Goal: Task Accomplishment & Management: Manage account settings

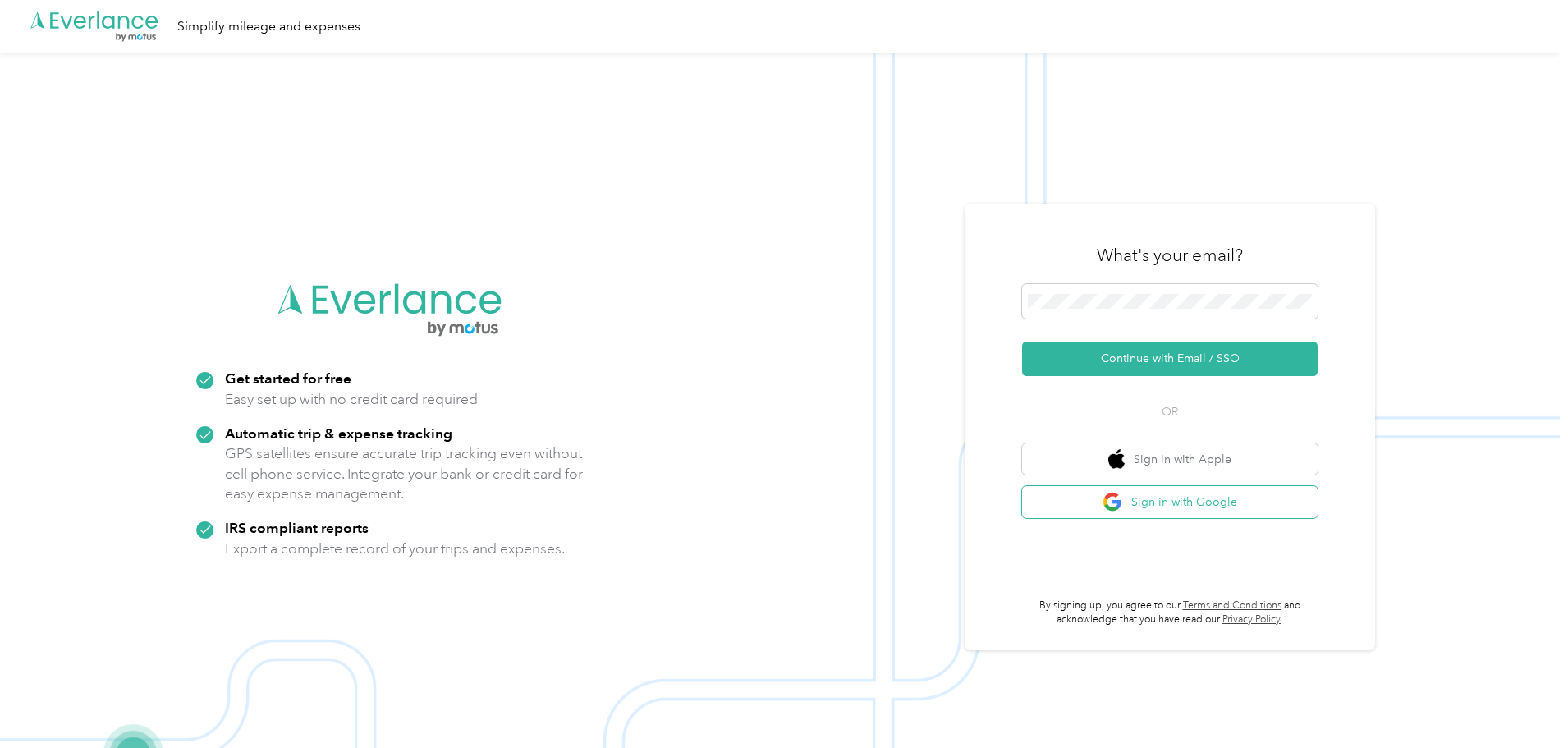
click at [1230, 510] on button "Sign in with Google" at bounding box center [1169, 501] width 295 height 32
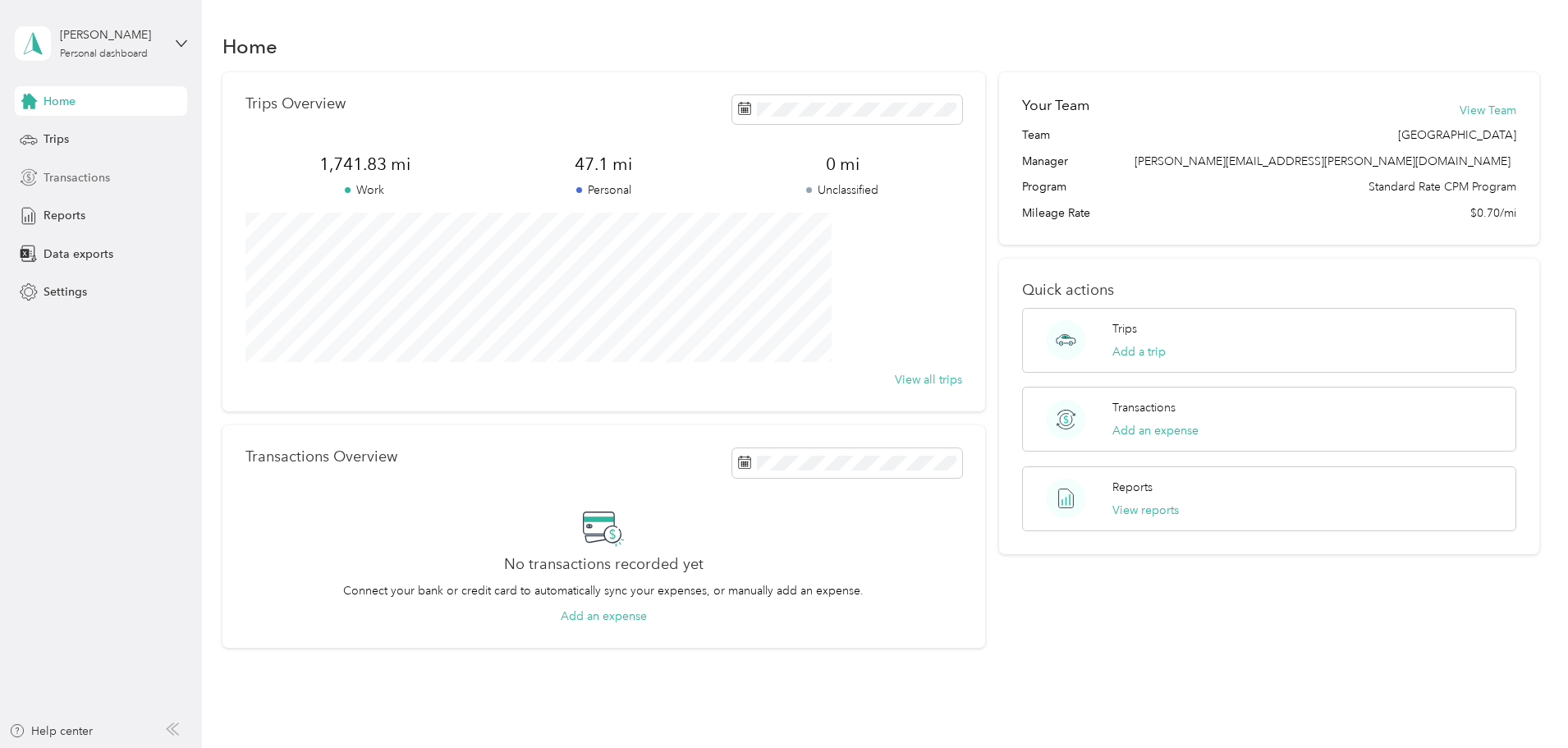
click at [144, 165] on div "Transactions" at bounding box center [100, 177] width 172 height 30
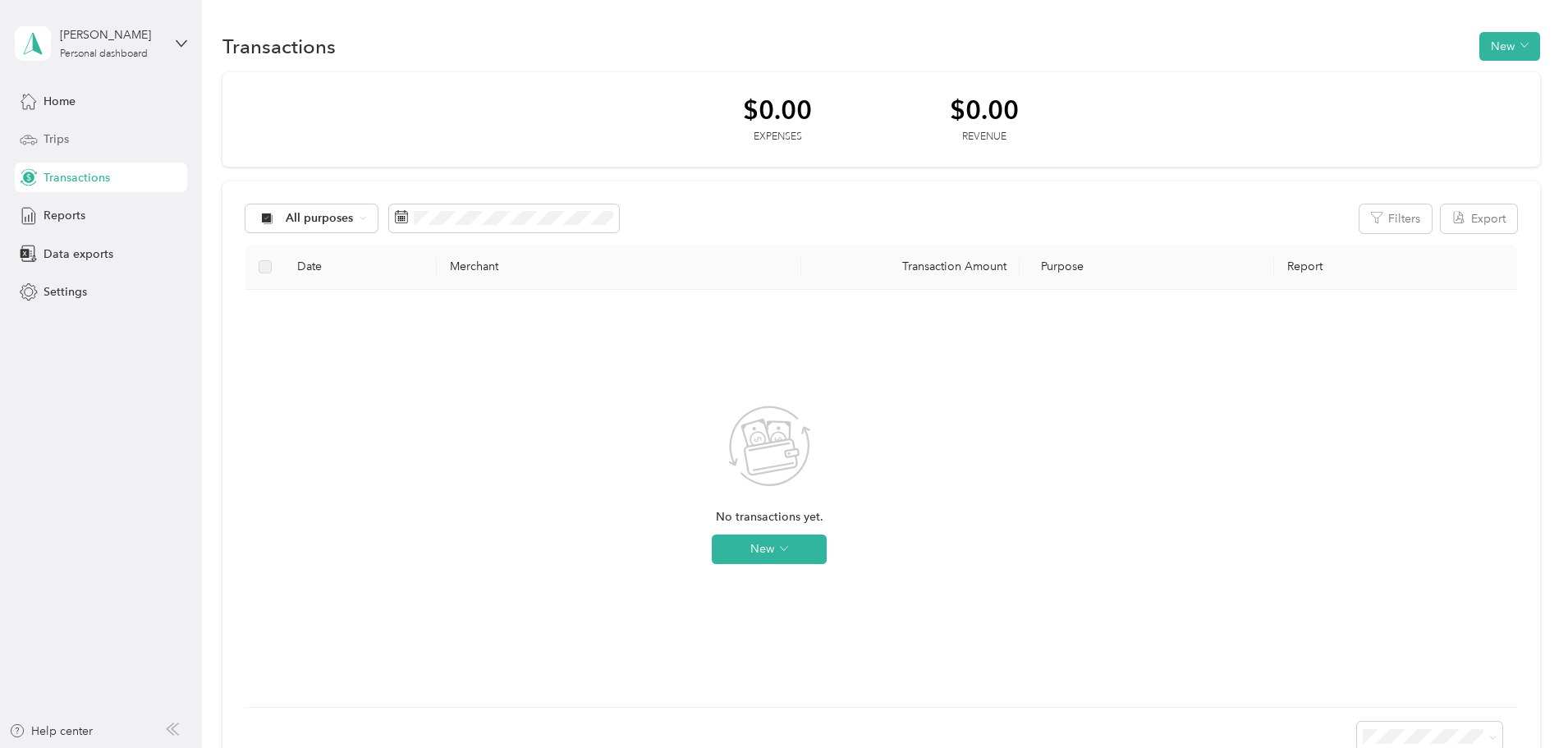
click at [125, 148] on div "Trips" at bounding box center [100, 140] width 172 height 30
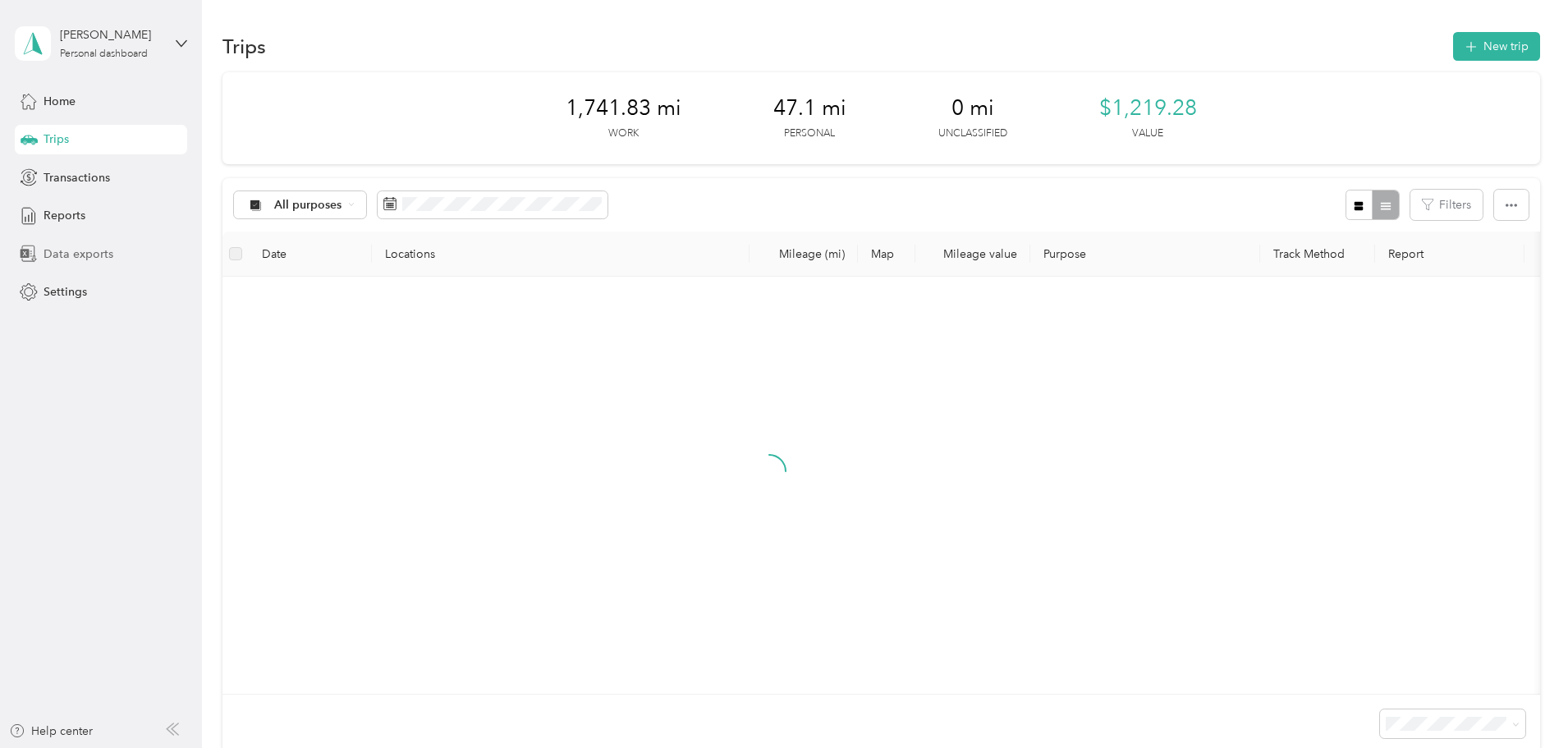
click at [132, 251] on div "Data exports" at bounding box center [100, 253] width 172 height 30
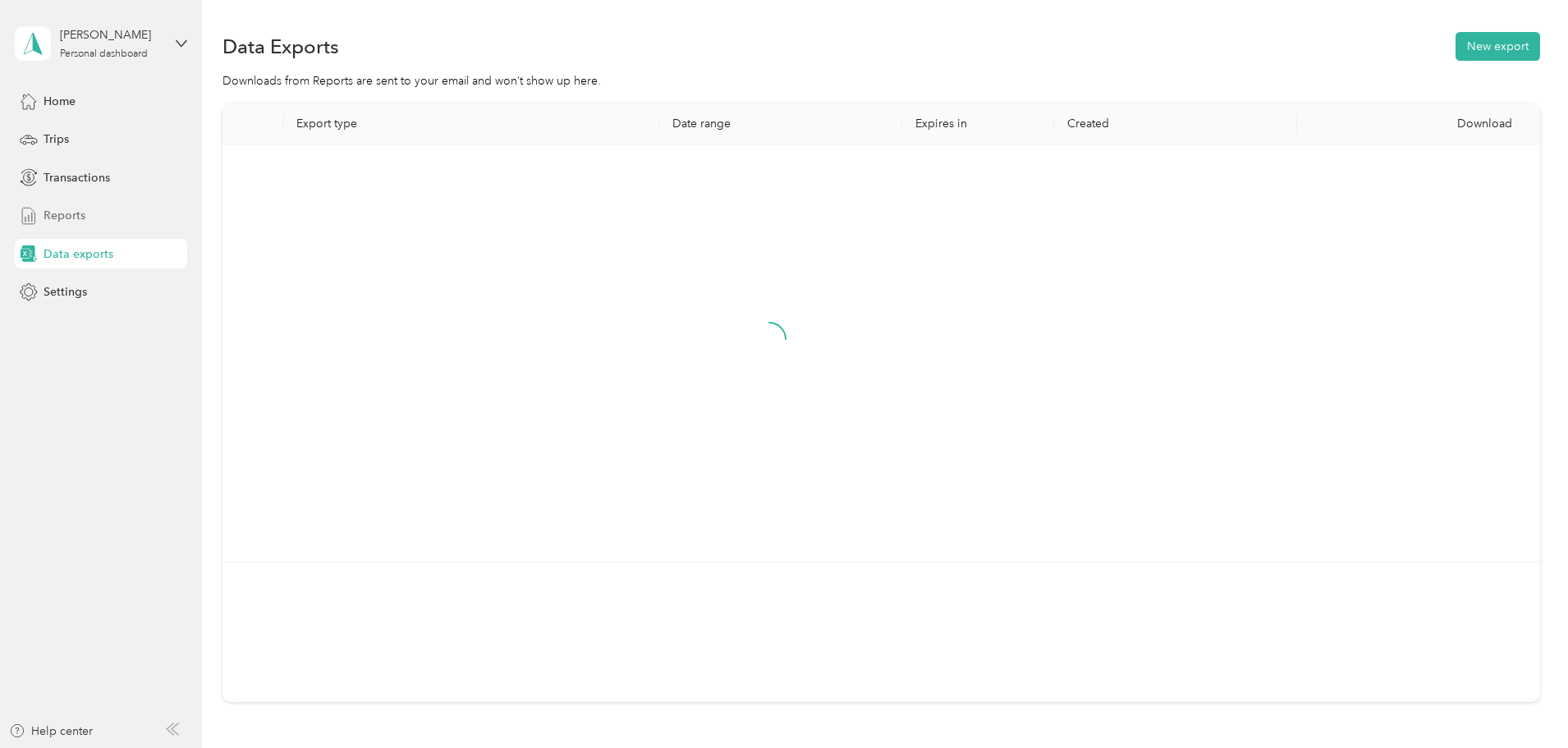
click at [108, 201] on div "Home Trips Transactions Reports Data exports Settings" at bounding box center [100, 196] width 172 height 221
click at [108, 214] on div "Reports" at bounding box center [100, 215] width 172 height 30
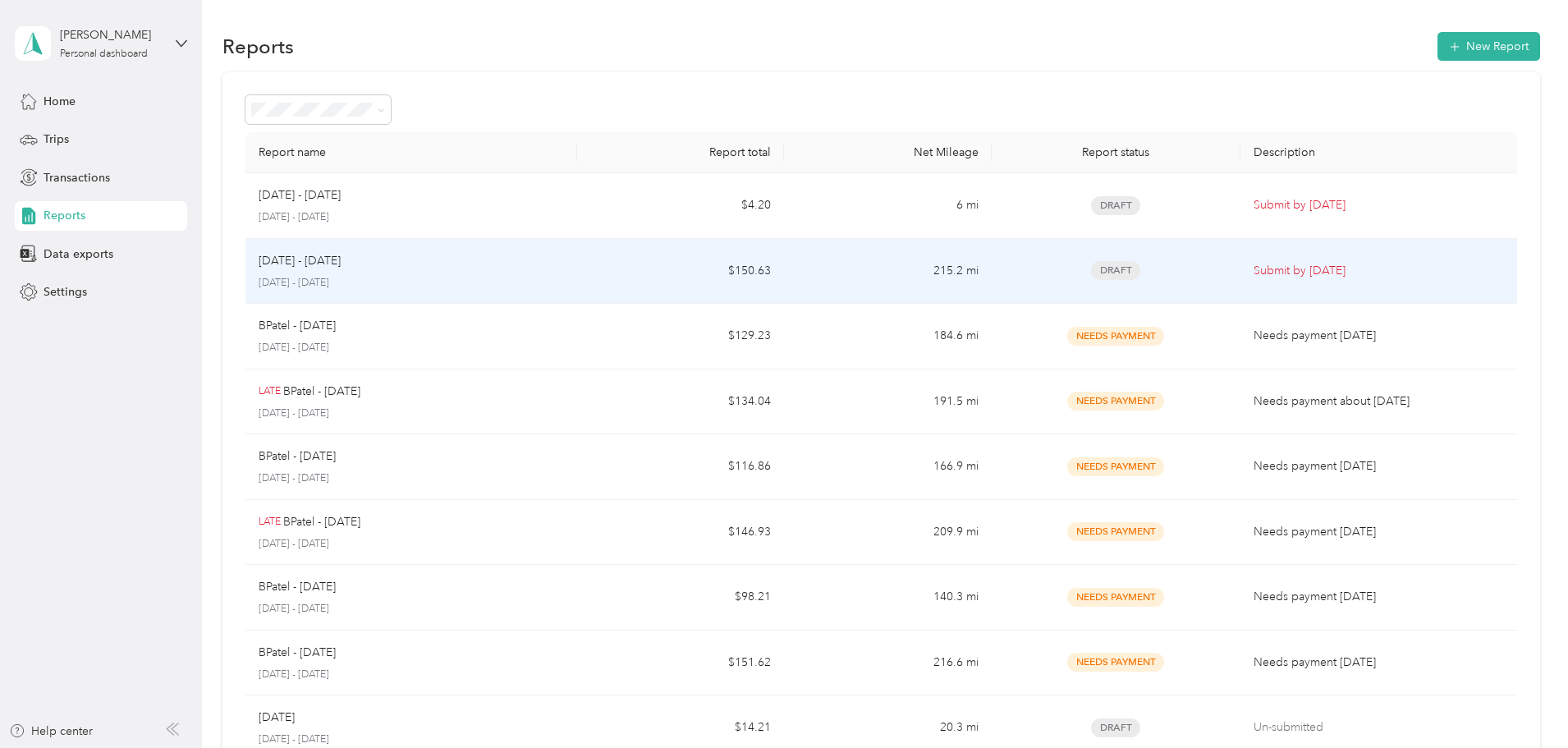
click at [483, 268] on div "Sep 1 - 30, 2025" at bounding box center [412, 261] width 306 height 18
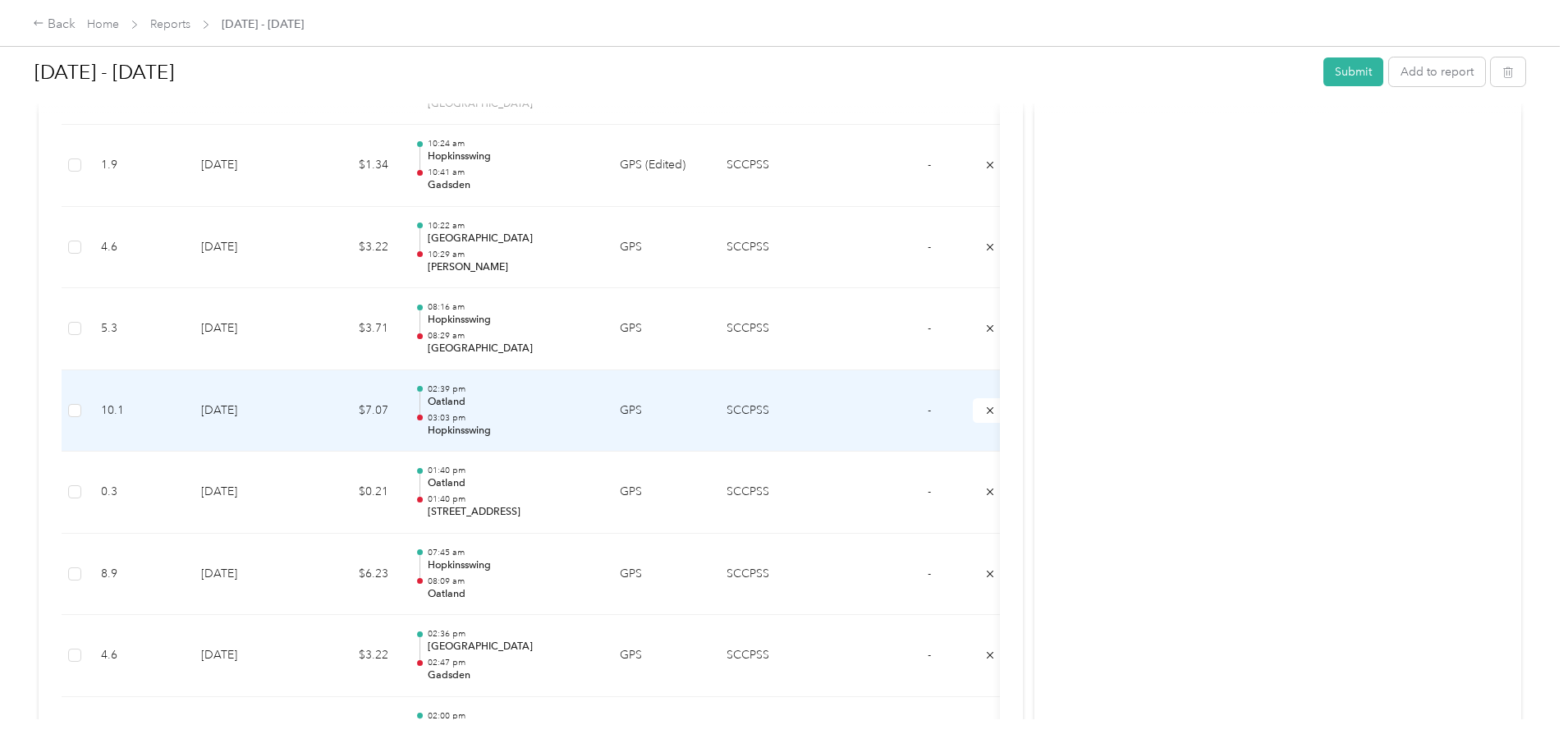
scroll to position [1643, 0]
click at [303, 430] on td "9-19-2025" at bounding box center [246, 410] width 115 height 82
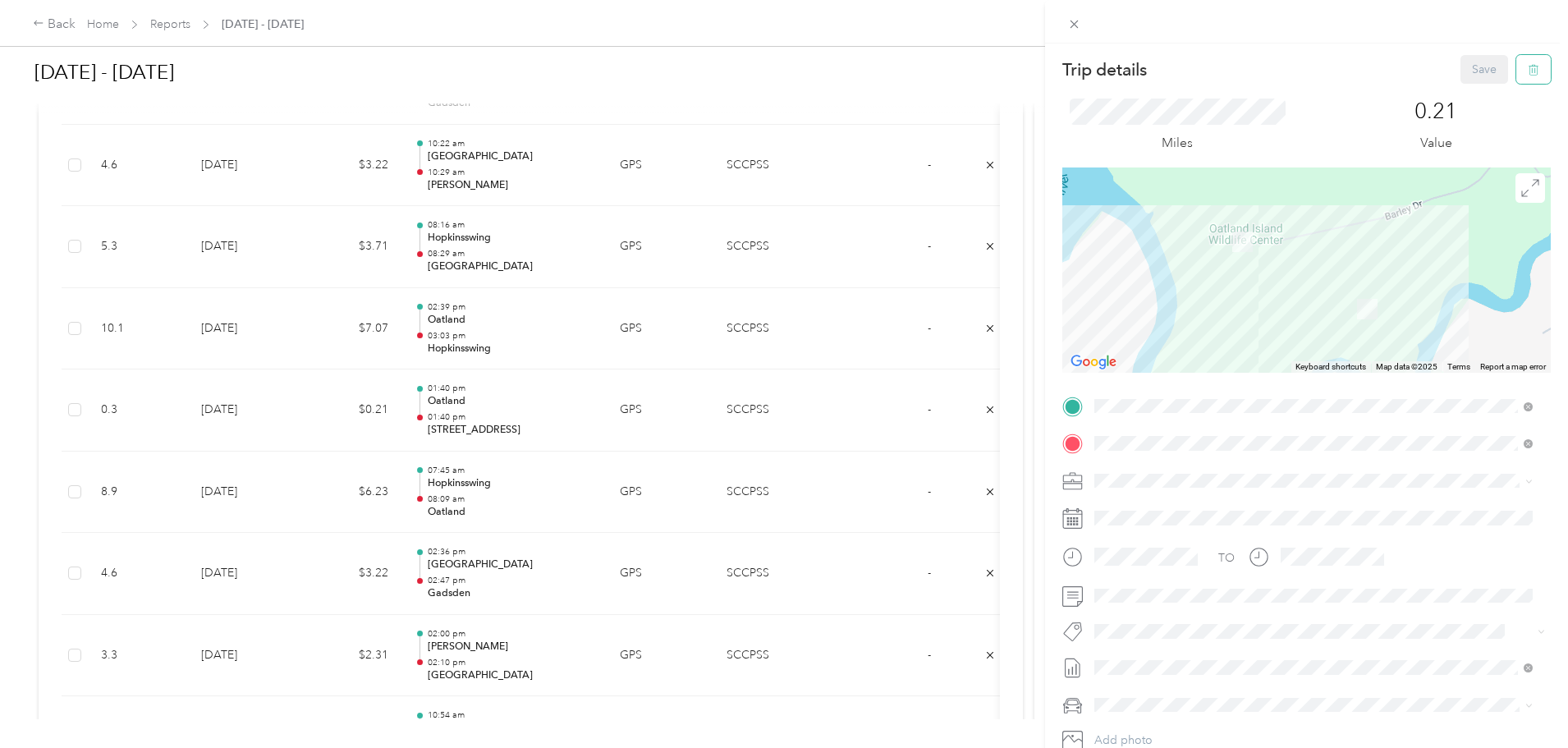
click at [1530, 62] on button "button" at bounding box center [1534, 70] width 34 height 29
click at [1459, 90] on button "Yes" at bounding box center [1472, 89] width 32 height 26
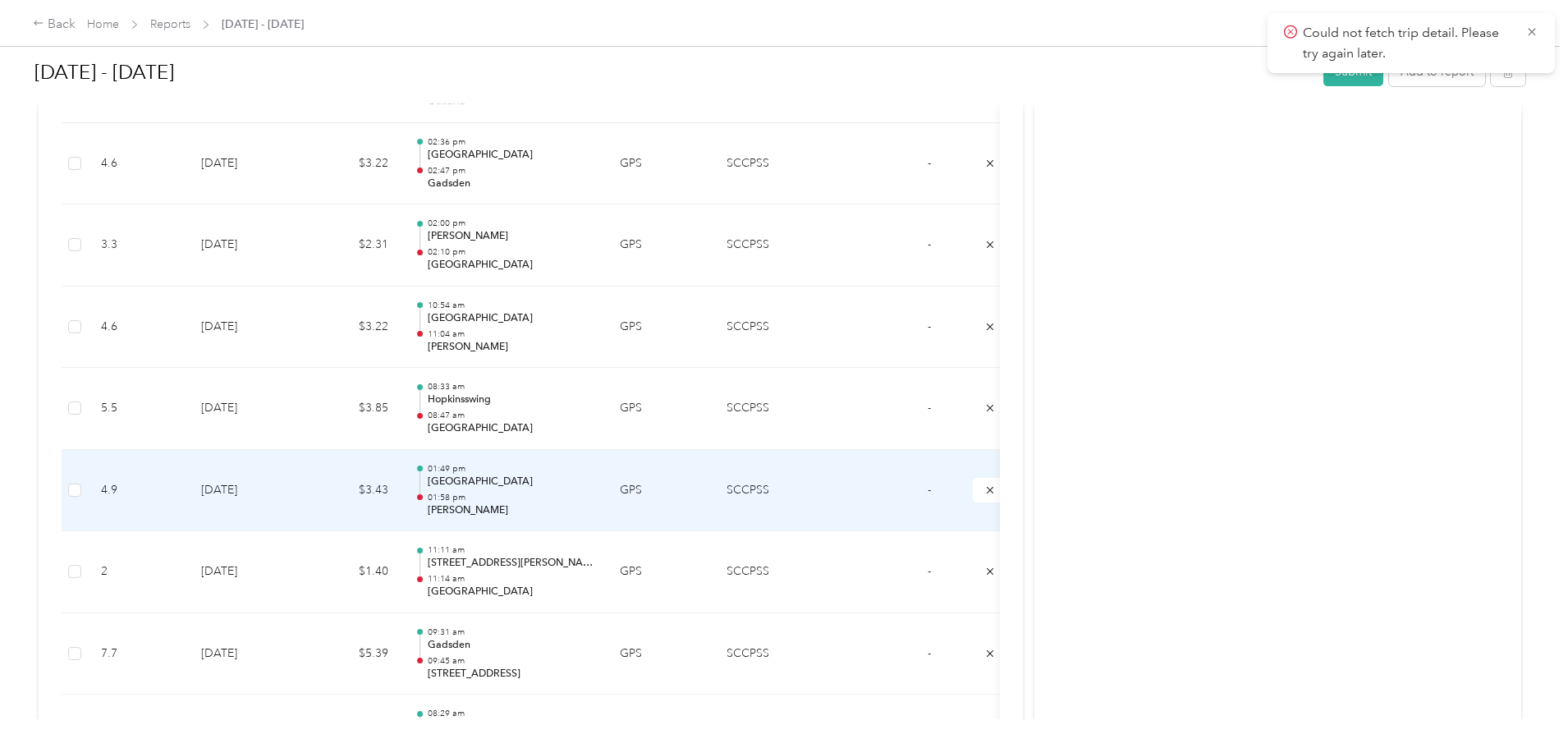
scroll to position [2054, 0]
click at [594, 505] on p "Woodville" at bounding box center [510, 510] width 165 height 14
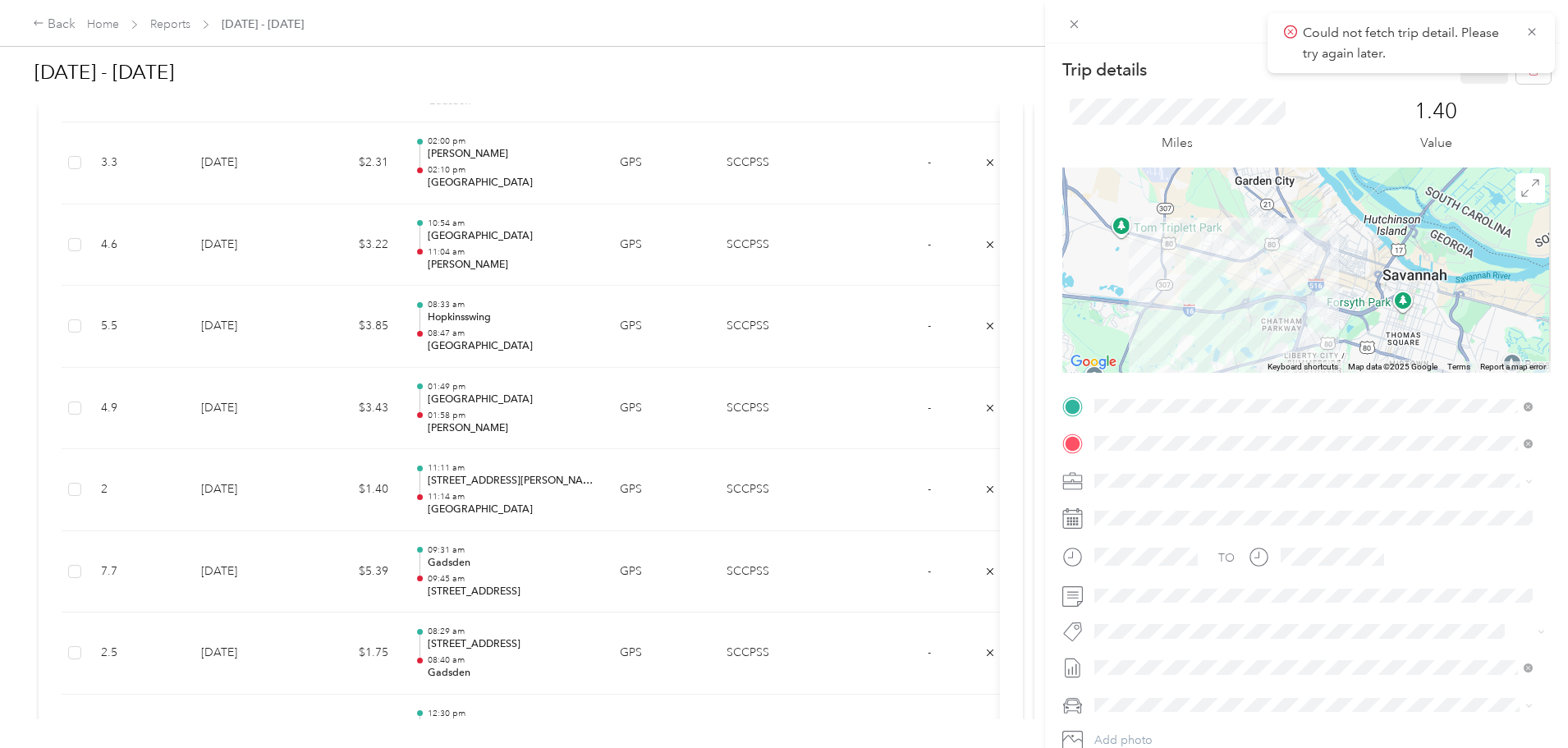
click at [94, 543] on div "Trip details Save This trip cannot be edited because it is either under review,…" at bounding box center [784, 374] width 1568 height 748
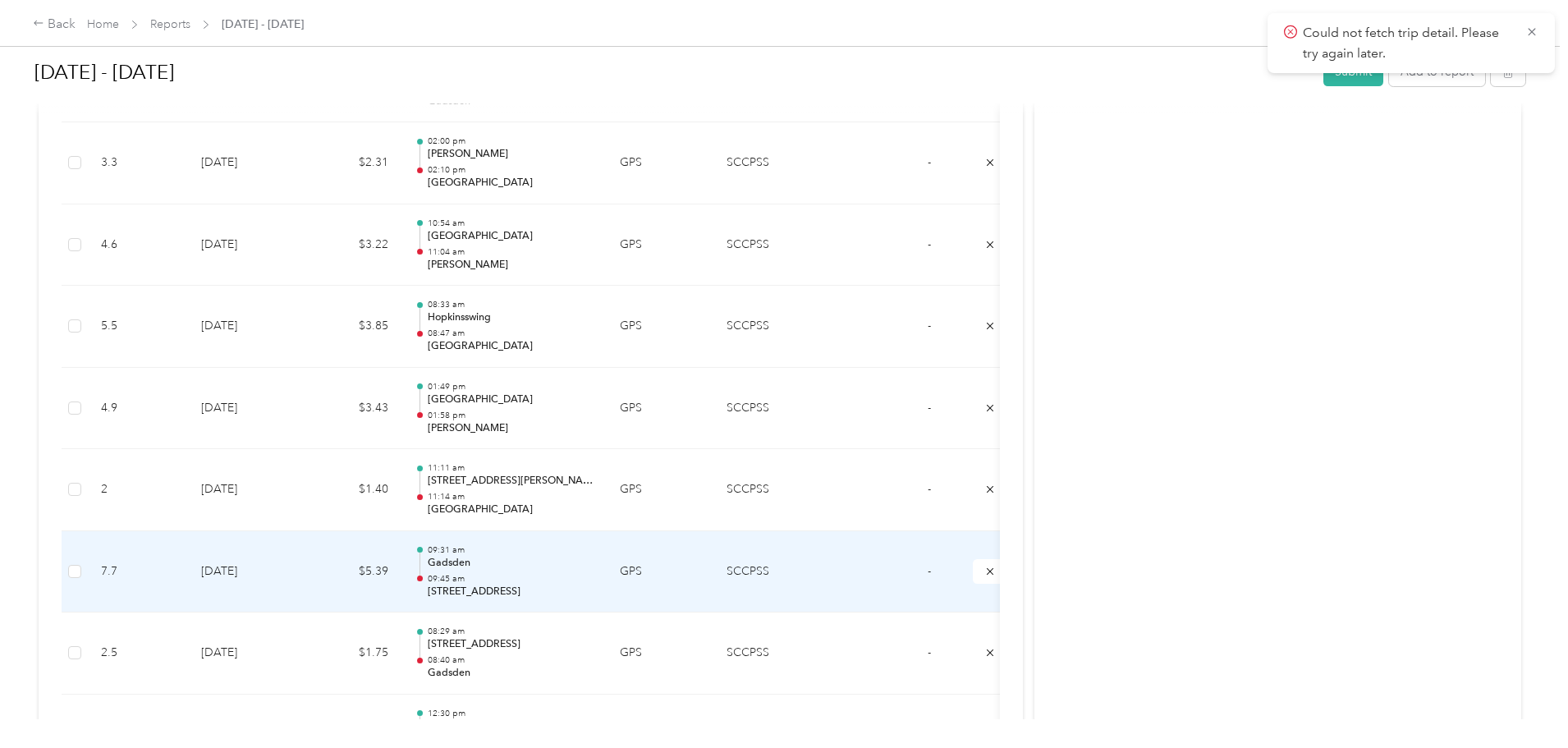
scroll to position [2218, 0]
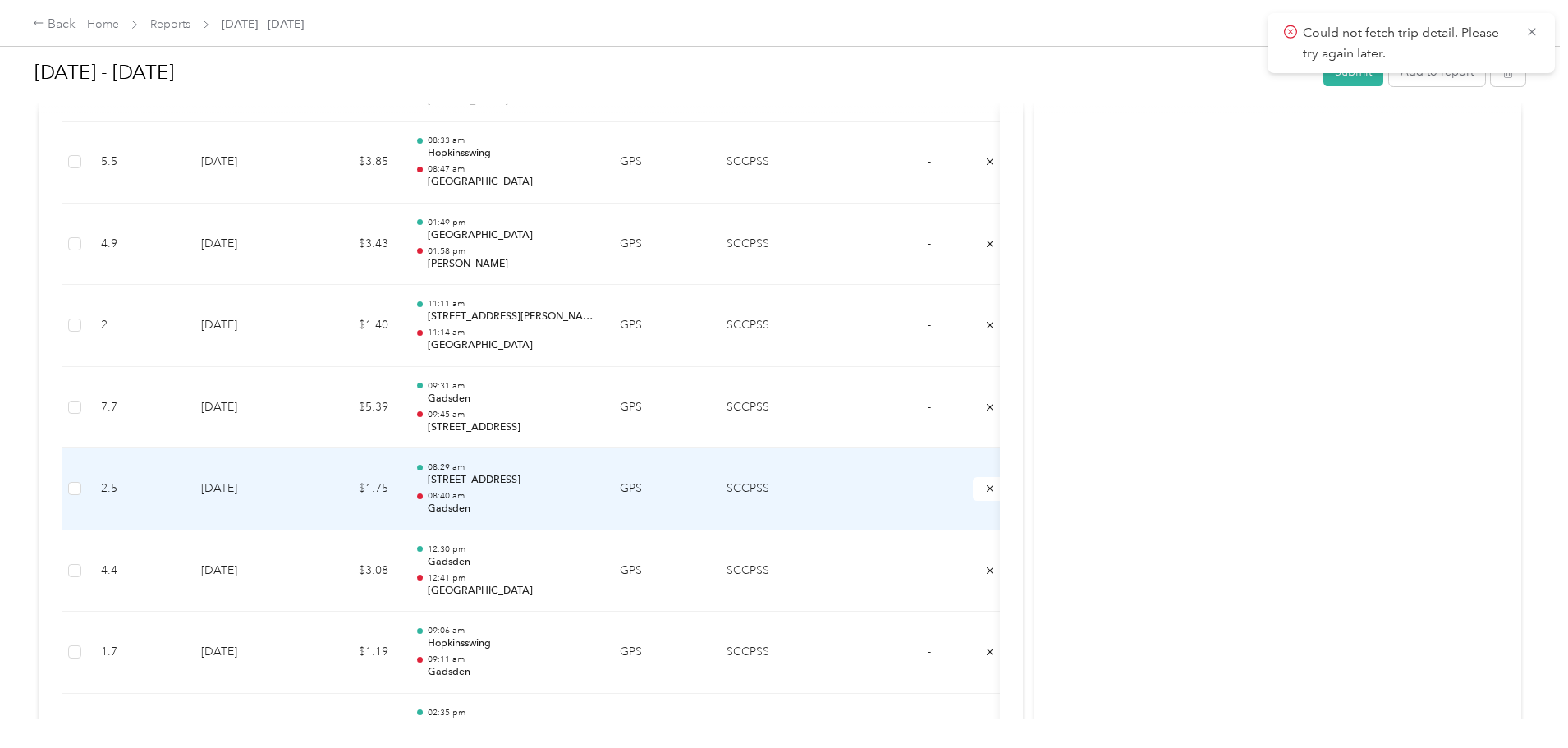
click at [594, 510] on p "Gadsden" at bounding box center [510, 509] width 165 height 14
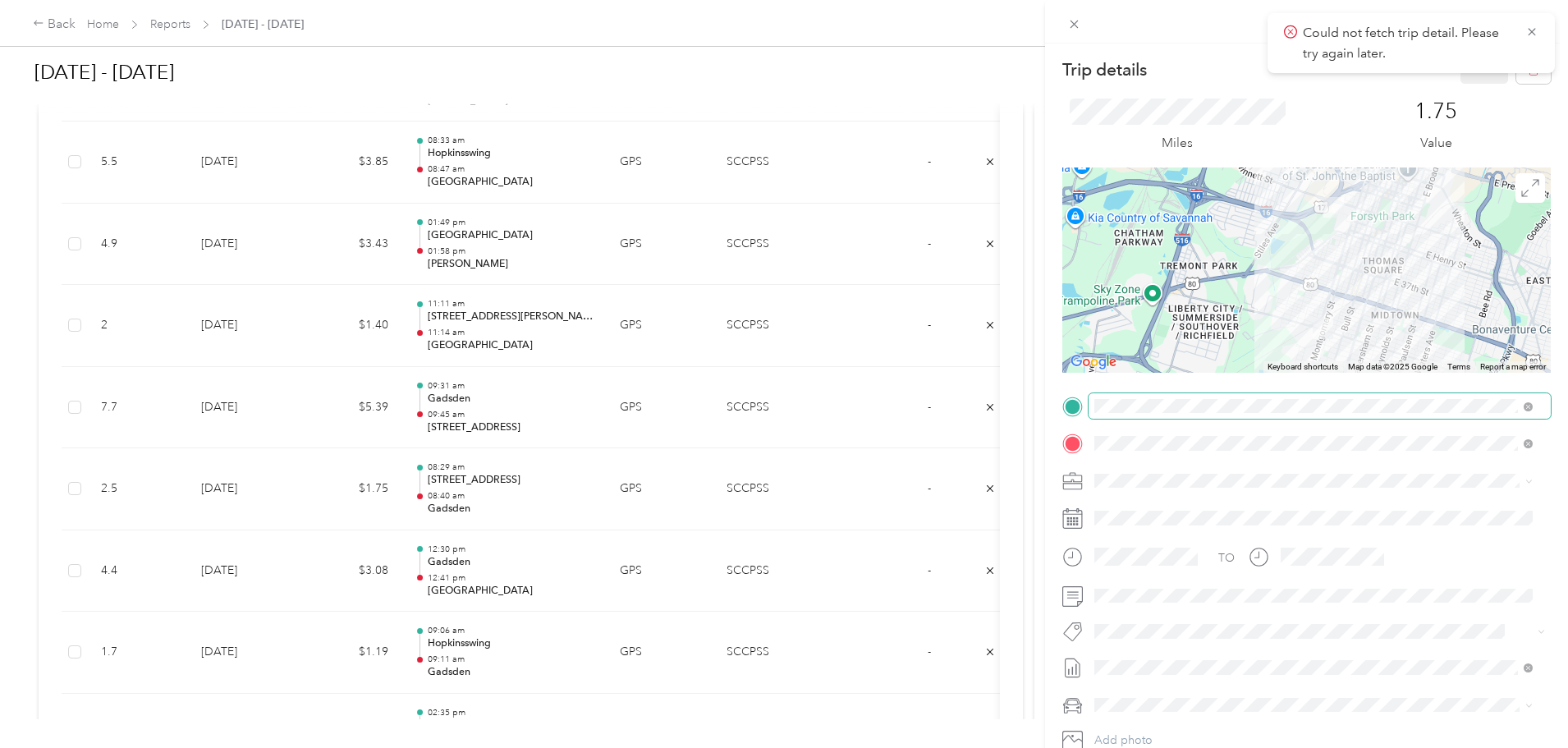
click at [1230, 396] on span at bounding box center [1320, 406] width 463 height 26
click at [1228, 581] on div "TEAM Hopkinsswing" at bounding box center [1224, 589] width 195 height 20
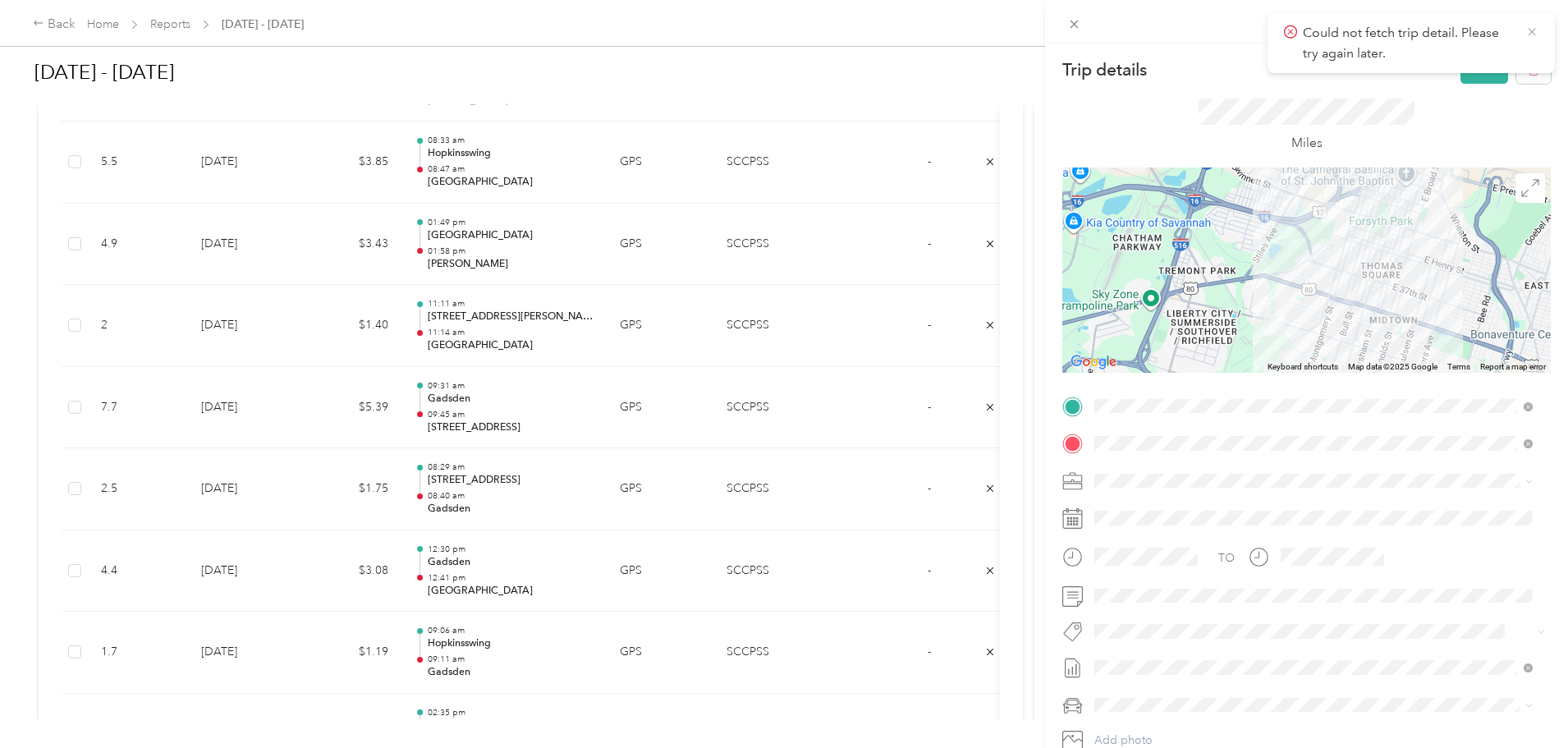
click at [1534, 29] on icon at bounding box center [1533, 32] width 13 height 14
click at [1443, 69] on div "Trip details Save" at bounding box center [1306, 70] width 489 height 29
click at [1461, 67] on button "Save" at bounding box center [1485, 70] width 48 height 29
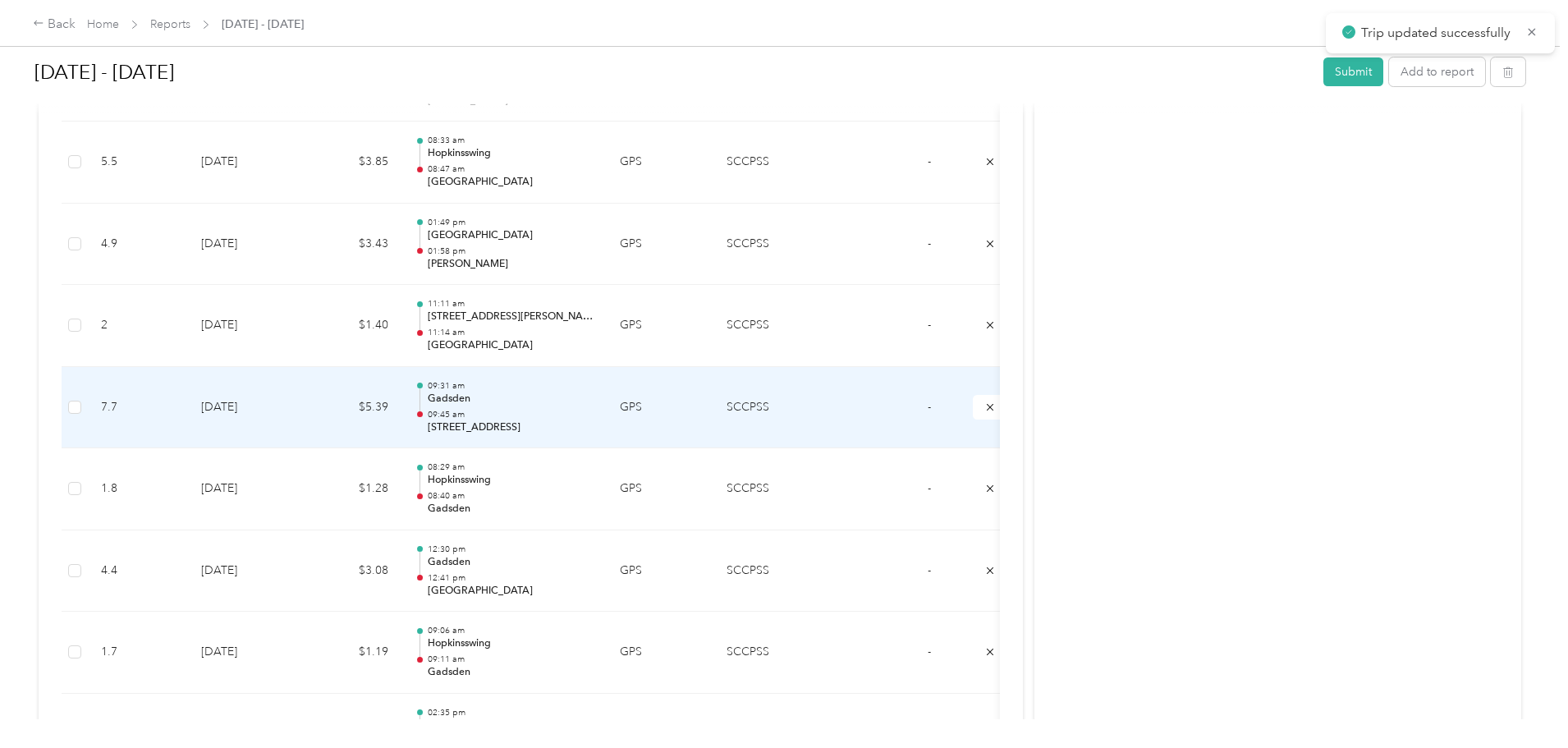
click at [594, 409] on p "09:45 am" at bounding box center [510, 415] width 165 height 11
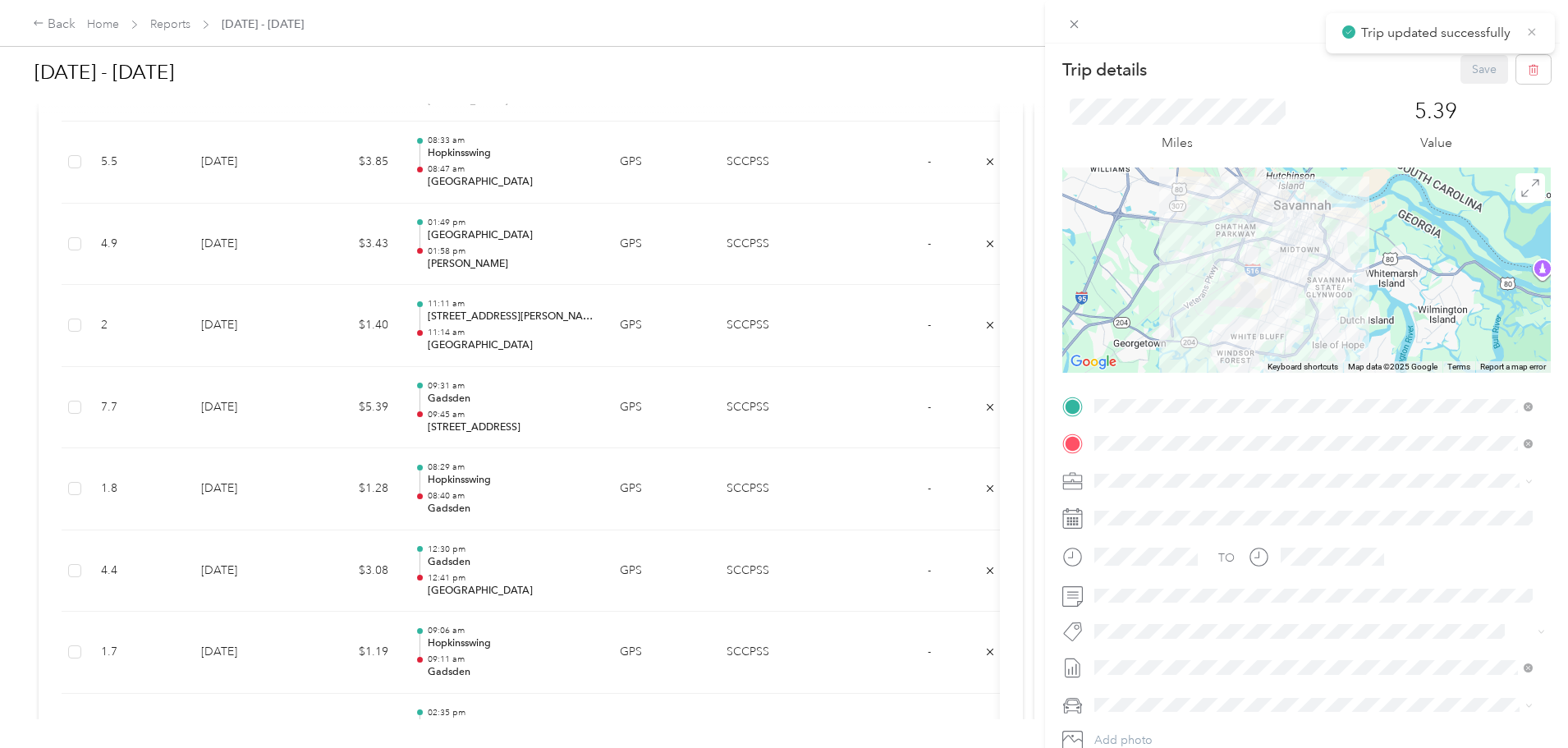
click at [1536, 32] on icon at bounding box center [1533, 32] width 13 height 14
click at [1012, 457] on div "Trip details Save This trip cannot be edited because it is either under review,…" at bounding box center [784, 374] width 1568 height 748
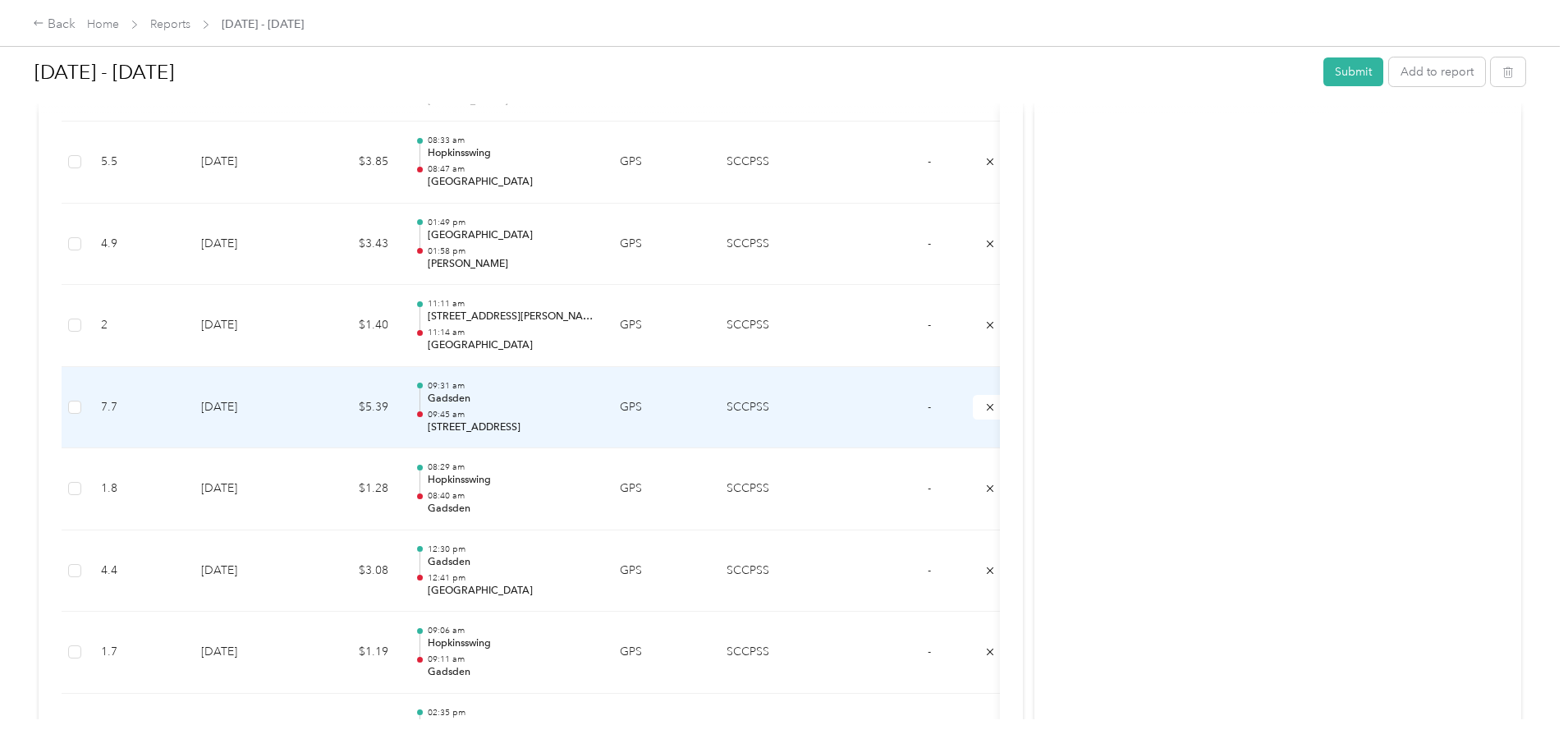
click at [594, 421] on p "1326 Eisenhower Dr, Oakdale, Savannah, GA" at bounding box center [510, 428] width 165 height 14
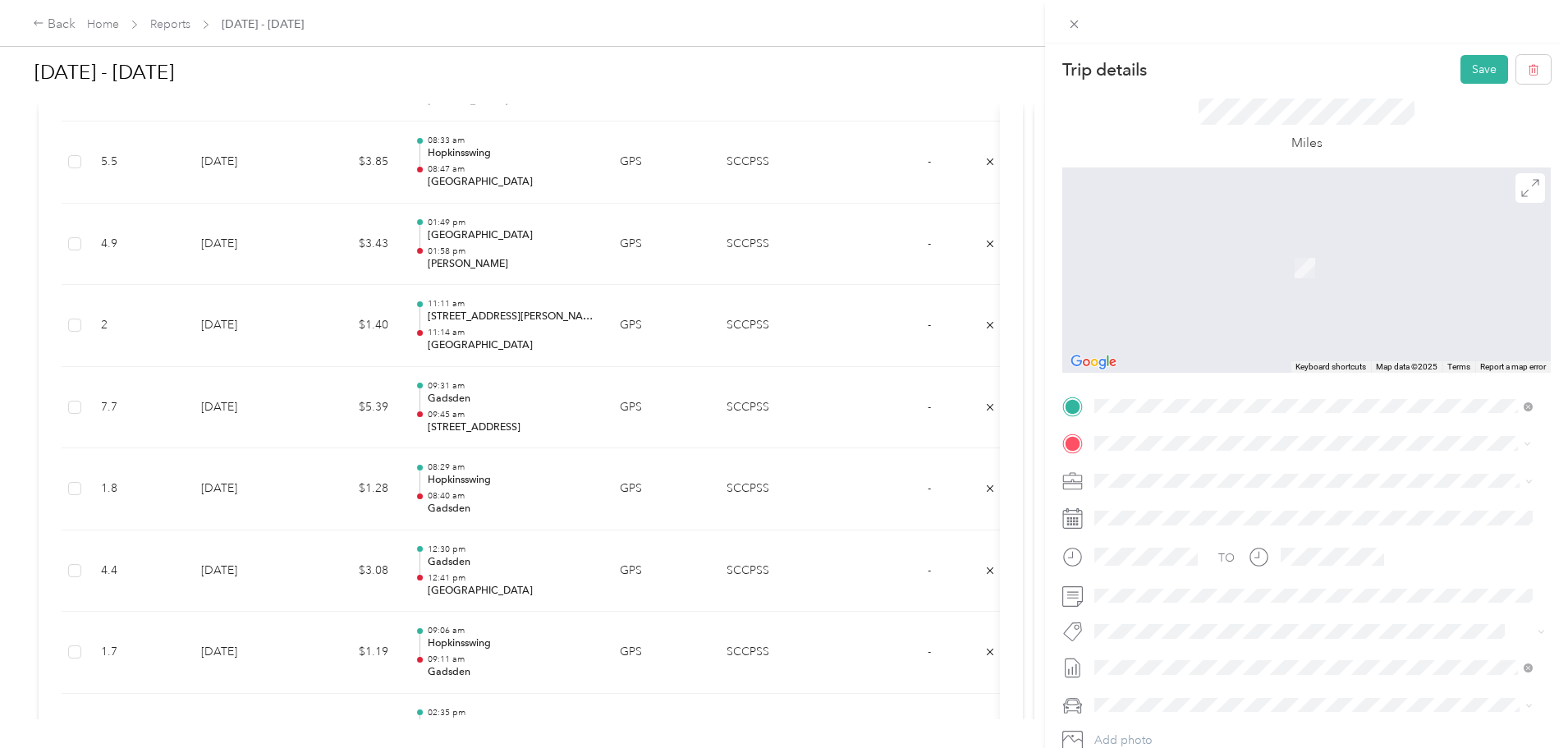
click at [1321, 571] on div "TEAM Woodville" at bounding box center [1224, 568] width 195 height 20
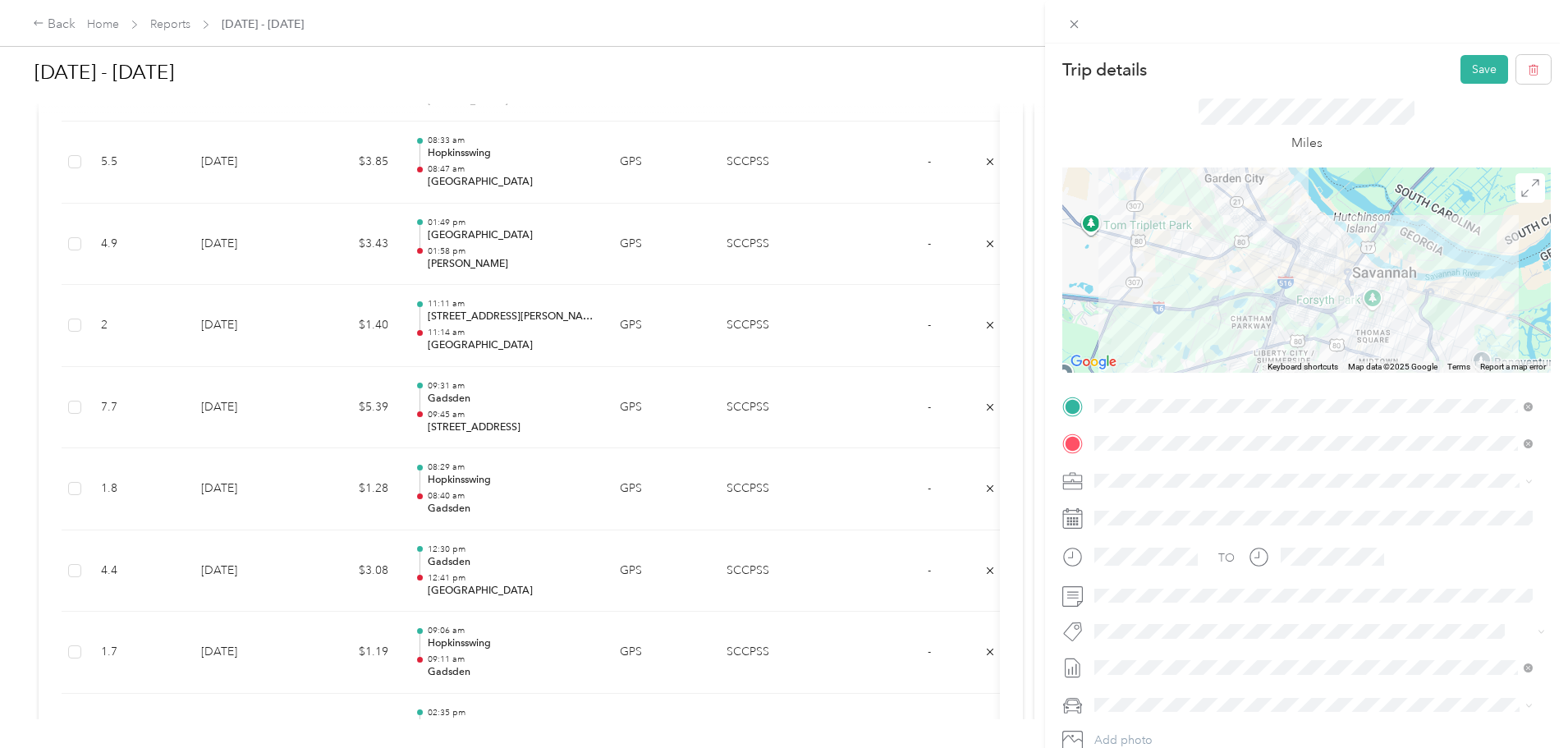
click at [1278, 292] on div at bounding box center [1306, 270] width 489 height 206
click at [1275, 295] on div at bounding box center [1306, 270] width 489 height 206
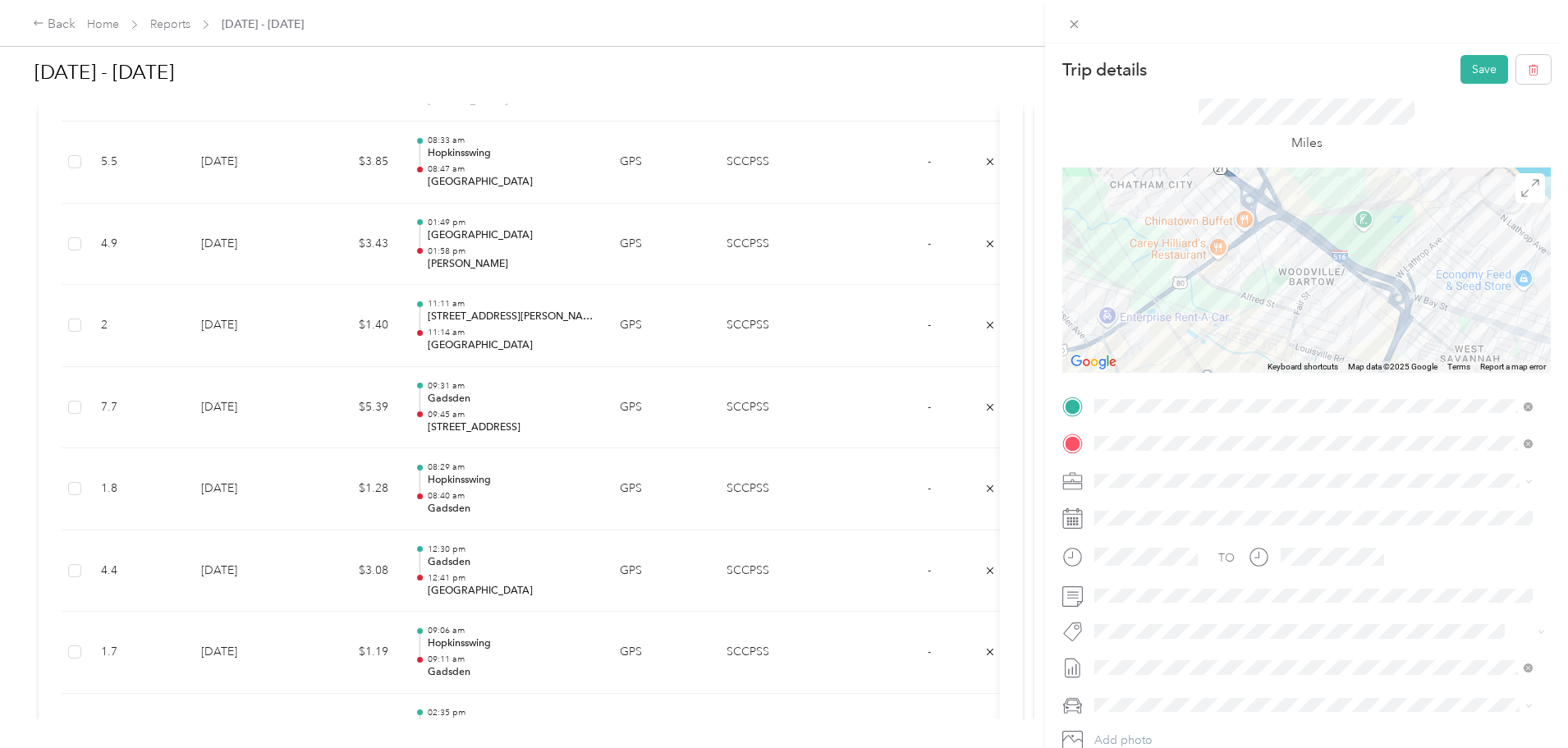
click at [1289, 269] on div at bounding box center [1306, 270] width 489 height 206
click at [1405, 282] on div at bounding box center [1306, 270] width 489 height 206
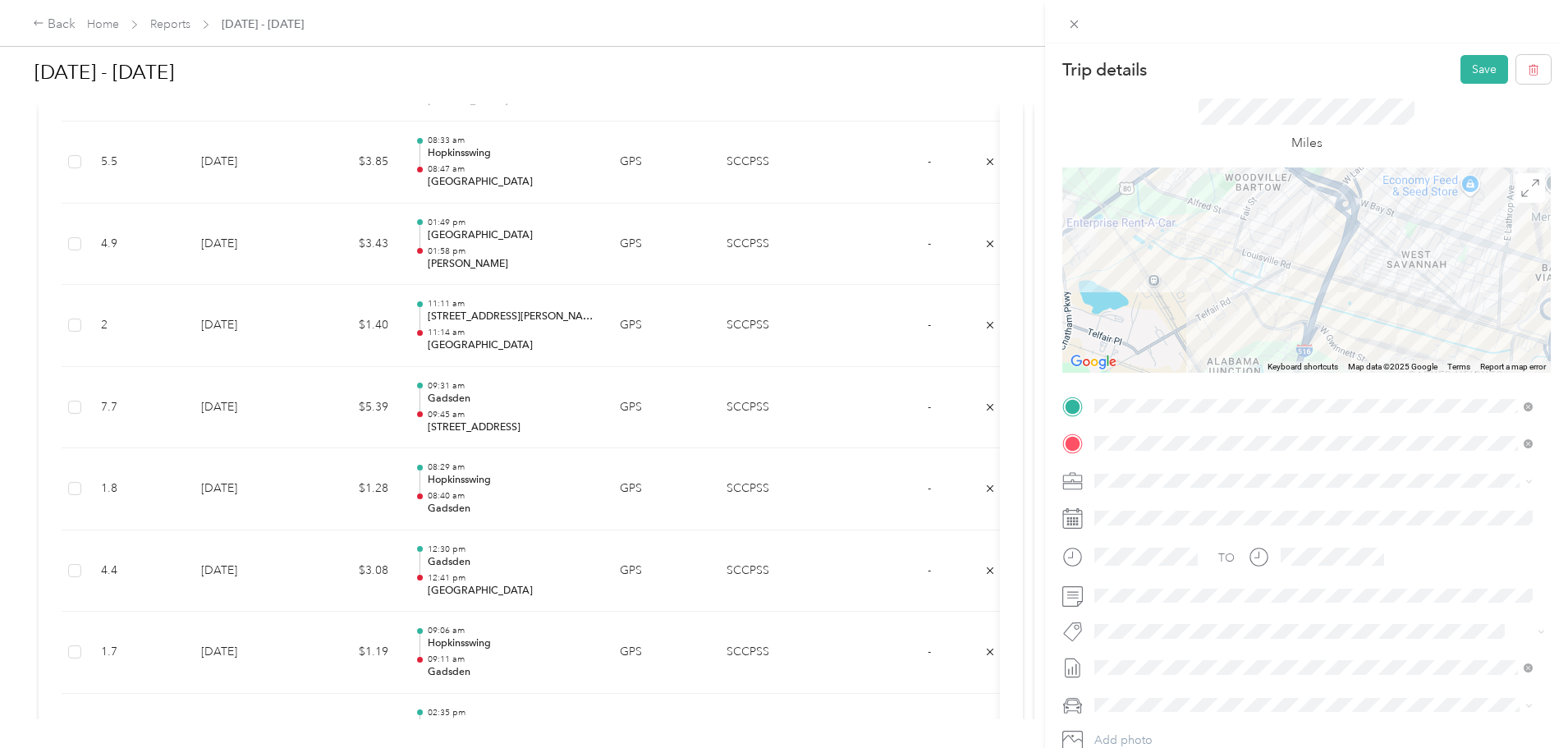
drag, startPoint x: 1411, startPoint y: 306, endPoint x: 1202, endPoint y: 263, distance: 213.4
click at [1202, 262] on div at bounding box center [1306, 270] width 489 height 206
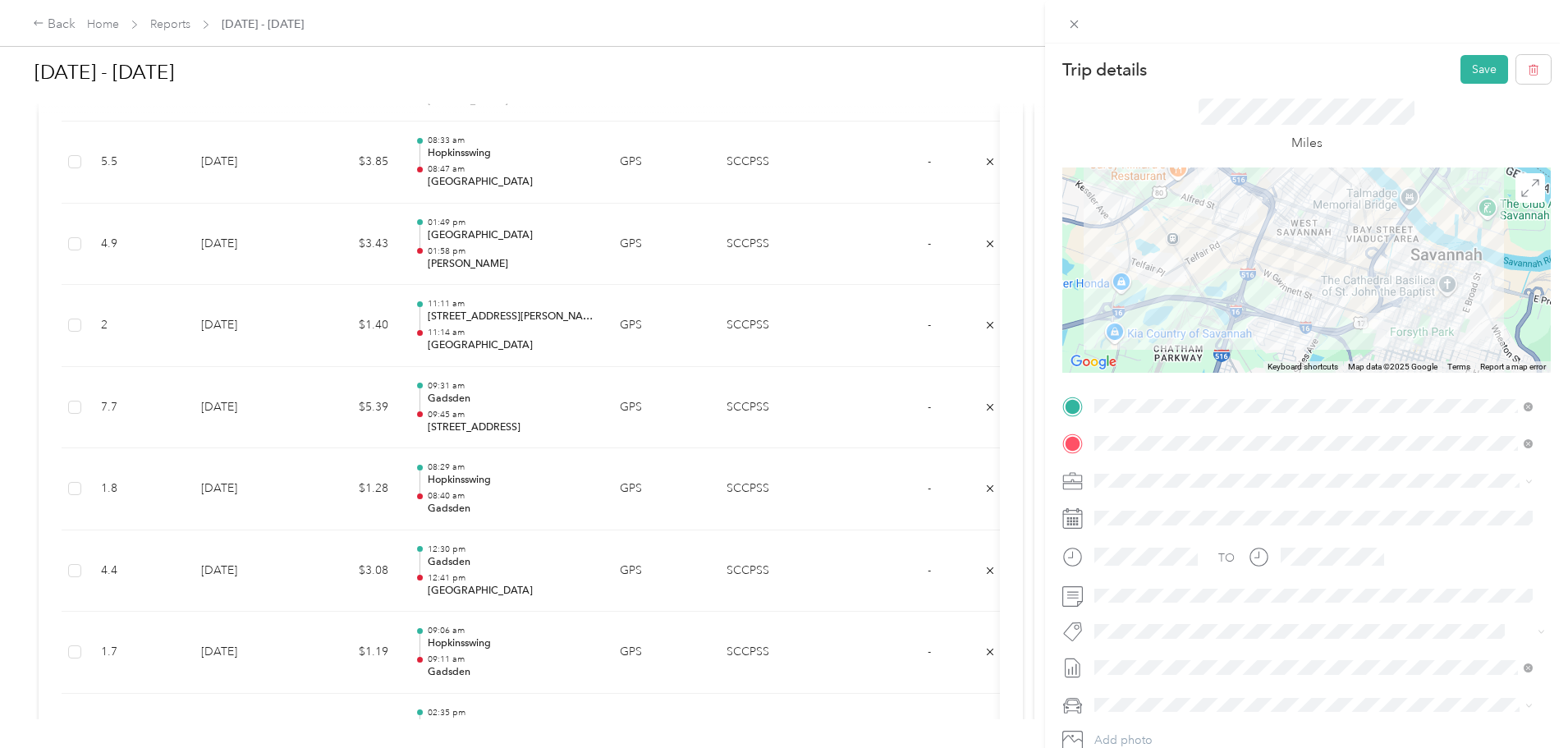
drag, startPoint x: 1200, startPoint y: 339, endPoint x: 1197, endPoint y: 296, distance: 43.1
click at [1197, 296] on div at bounding box center [1306, 270] width 489 height 206
click at [1481, 75] on button "Save" at bounding box center [1485, 70] width 48 height 29
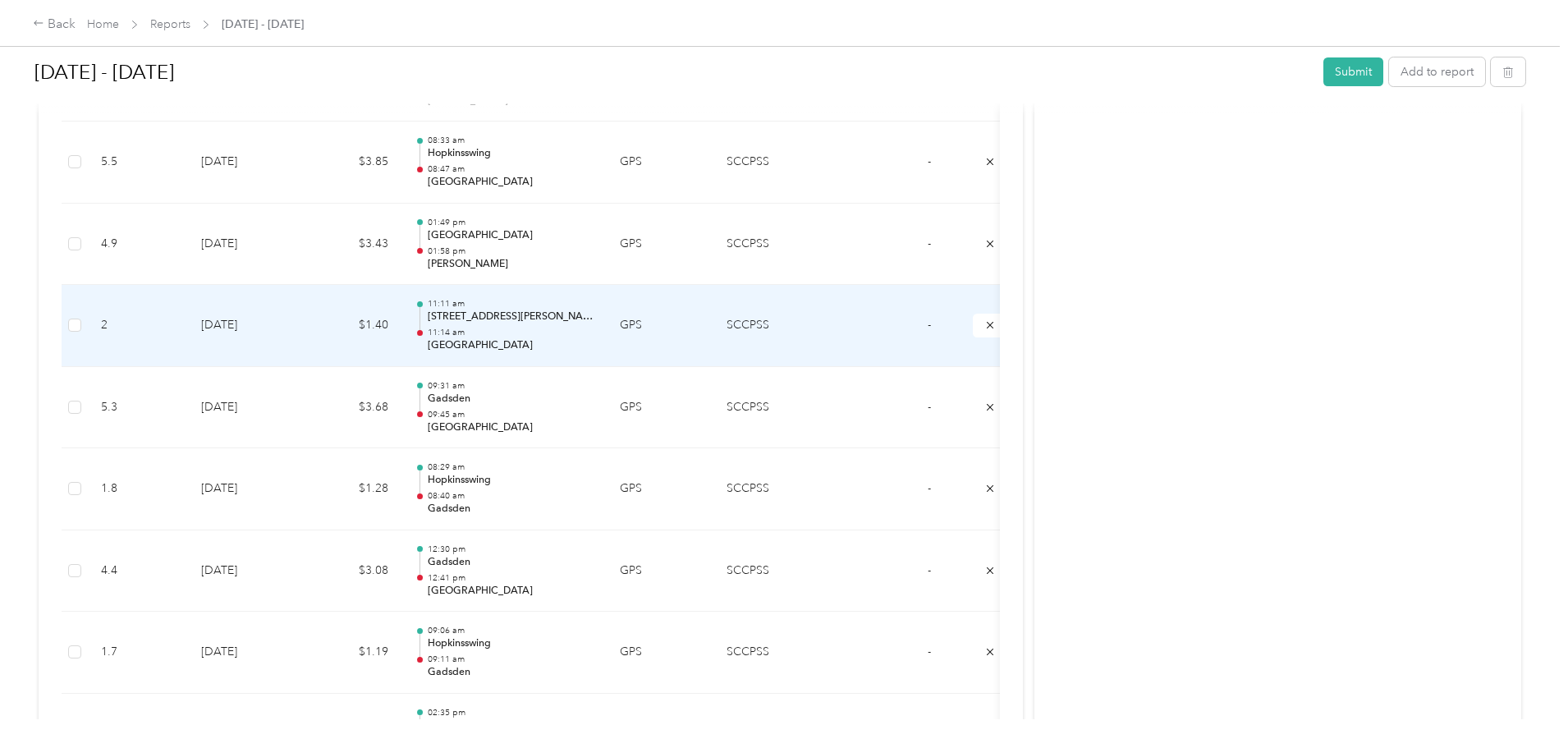
click at [713, 341] on td "GPS" at bounding box center [661, 326] width 107 height 82
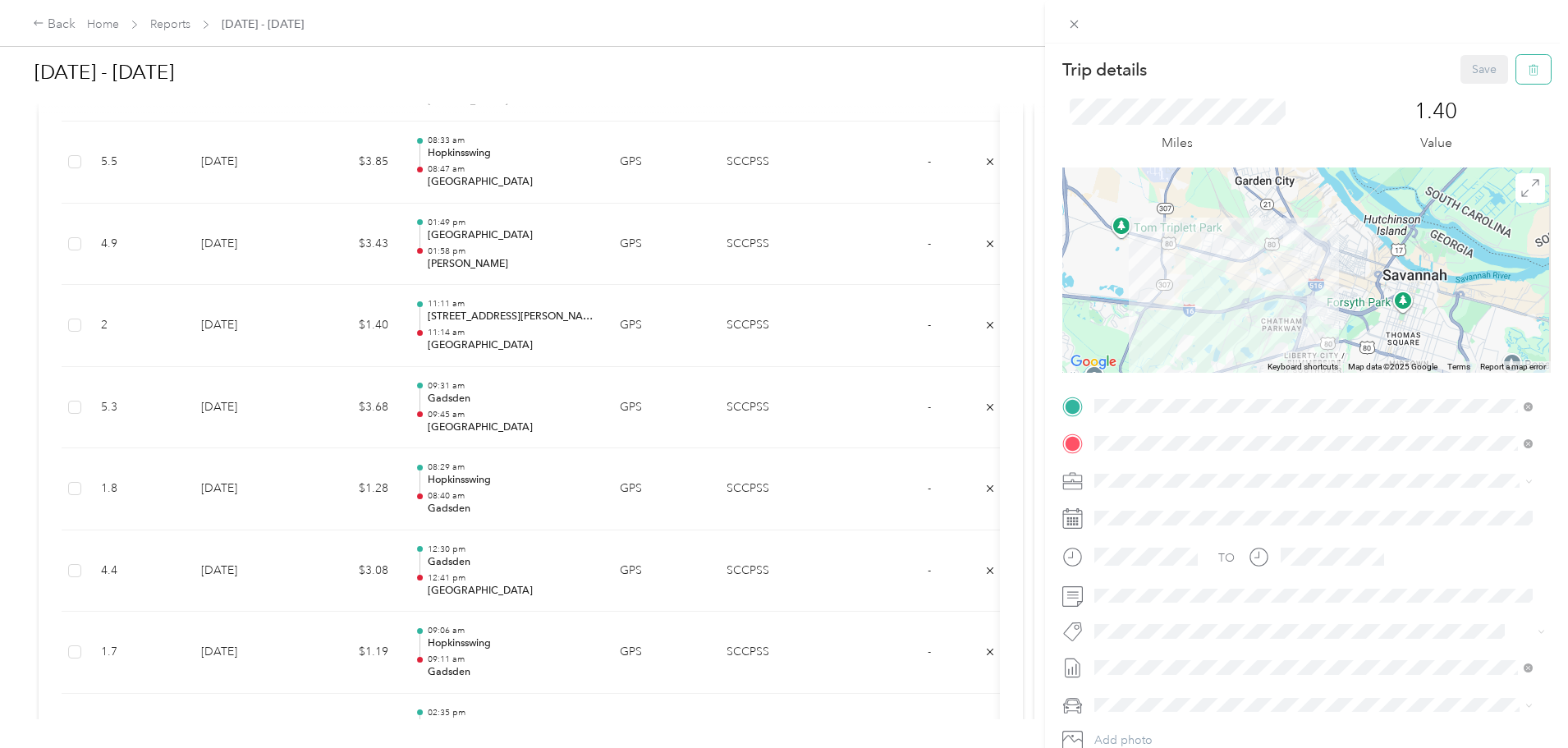
click at [1533, 79] on button "button" at bounding box center [1534, 70] width 34 height 29
click at [1463, 89] on button "Yes" at bounding box center [1472, 89] width 32 height 26
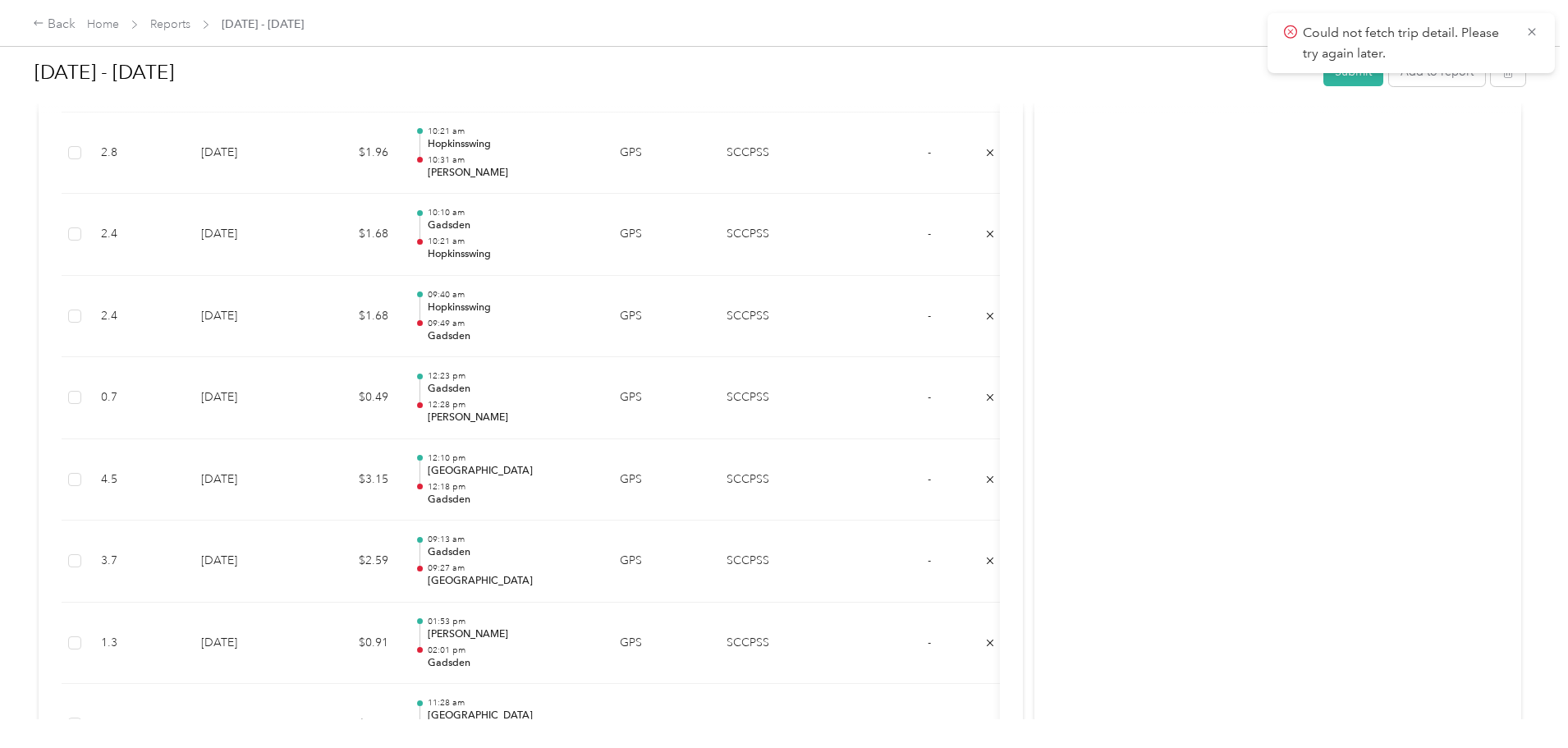
scroll to position [4616, 0]
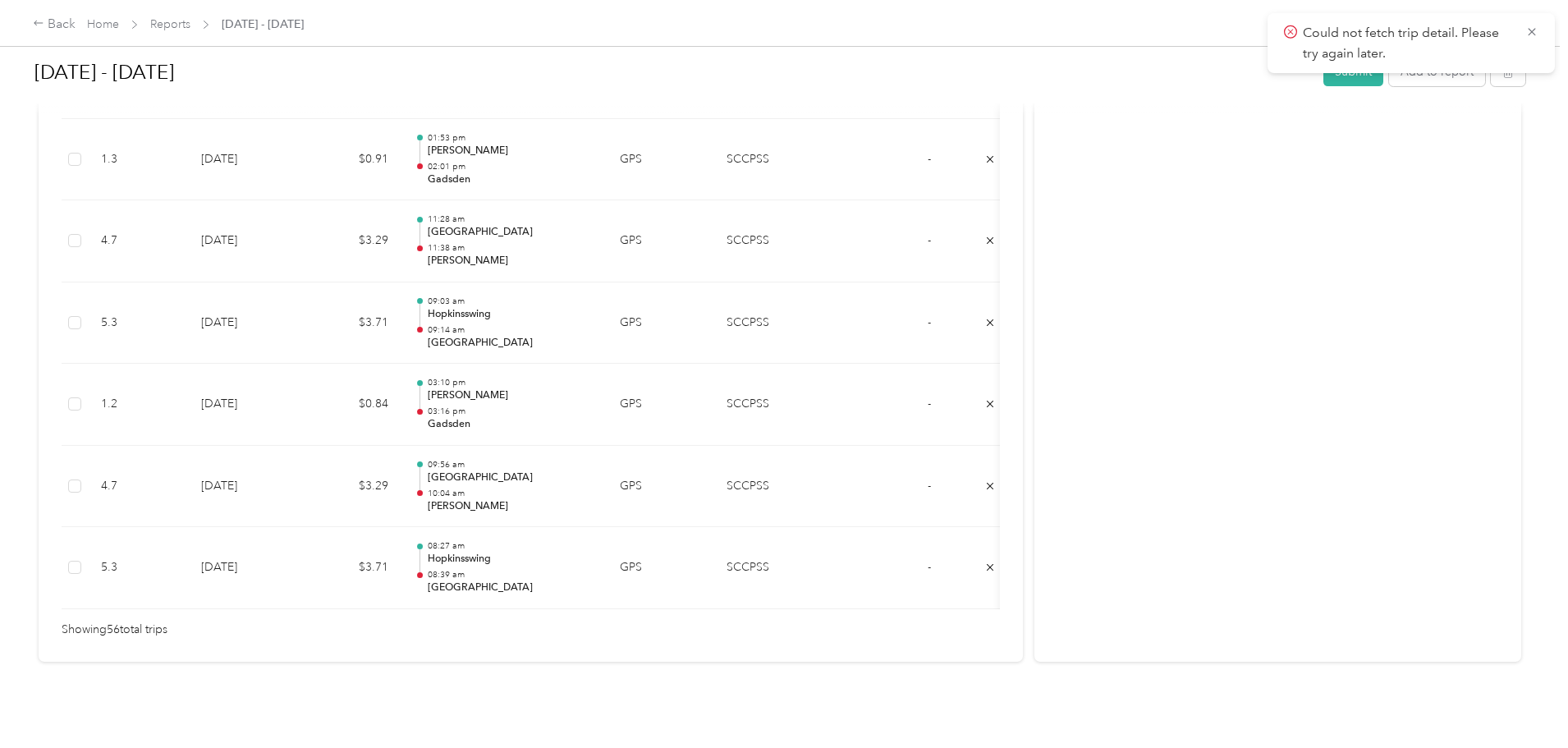
drag, startPoint x: 36, startPoint y: 372, endPoint x: 41, endPoint y: 381, distance: 10.3
click at [38, 372] on div "Back Home Reports Sep 1 - 30, 2025 Sep 1 - 30, 2025 Submit Add to report Due to…" at bounding box center [780, 374] width 1560 height 748
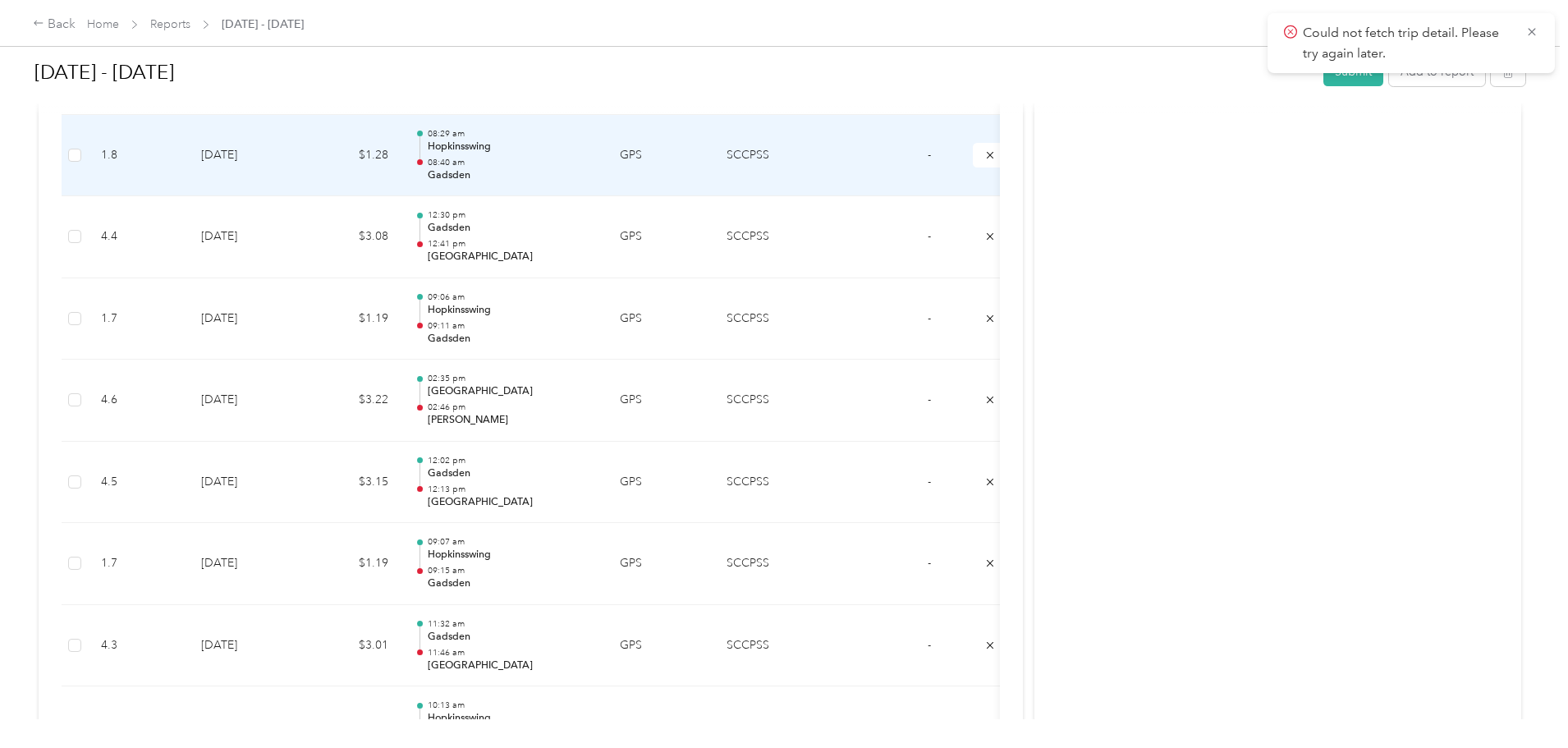
scroll to position [0, 0]
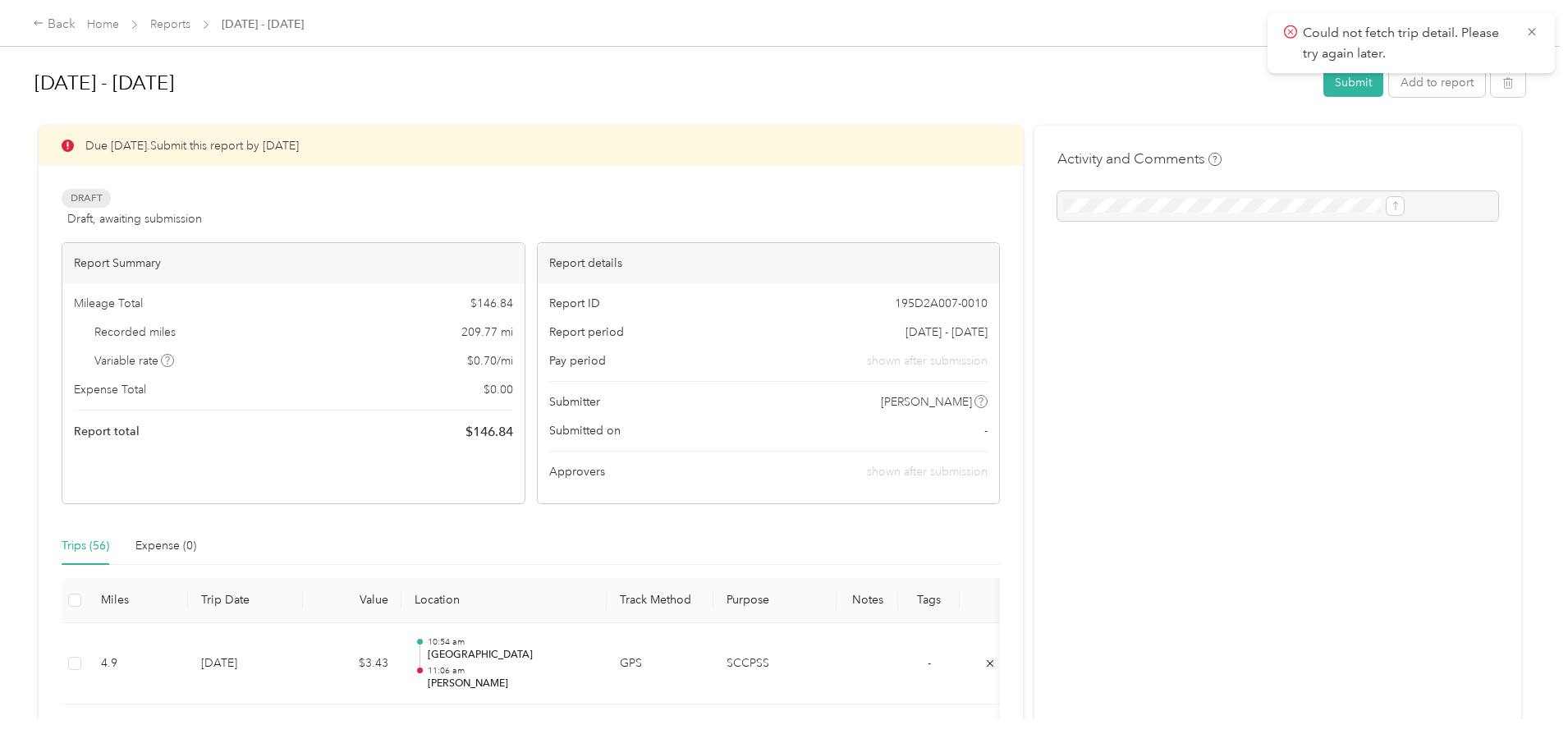
drag, startPoint x: 262, startPoint y: 383, endPoint x: 369, endPoint y: 124, distance: 280.2
drag, startPoint x: 1034, startPoint y: 513, endPoint x: 1074, endPoint y: 267, distance: 249.2
click at [1526, 32] on icon at bounding box center [1533, 32] width 13 height 14
click at [169, 72] on h1 "Sep 1 - 30, 2025" at bounding box center [673, 82] width 1277 height 39
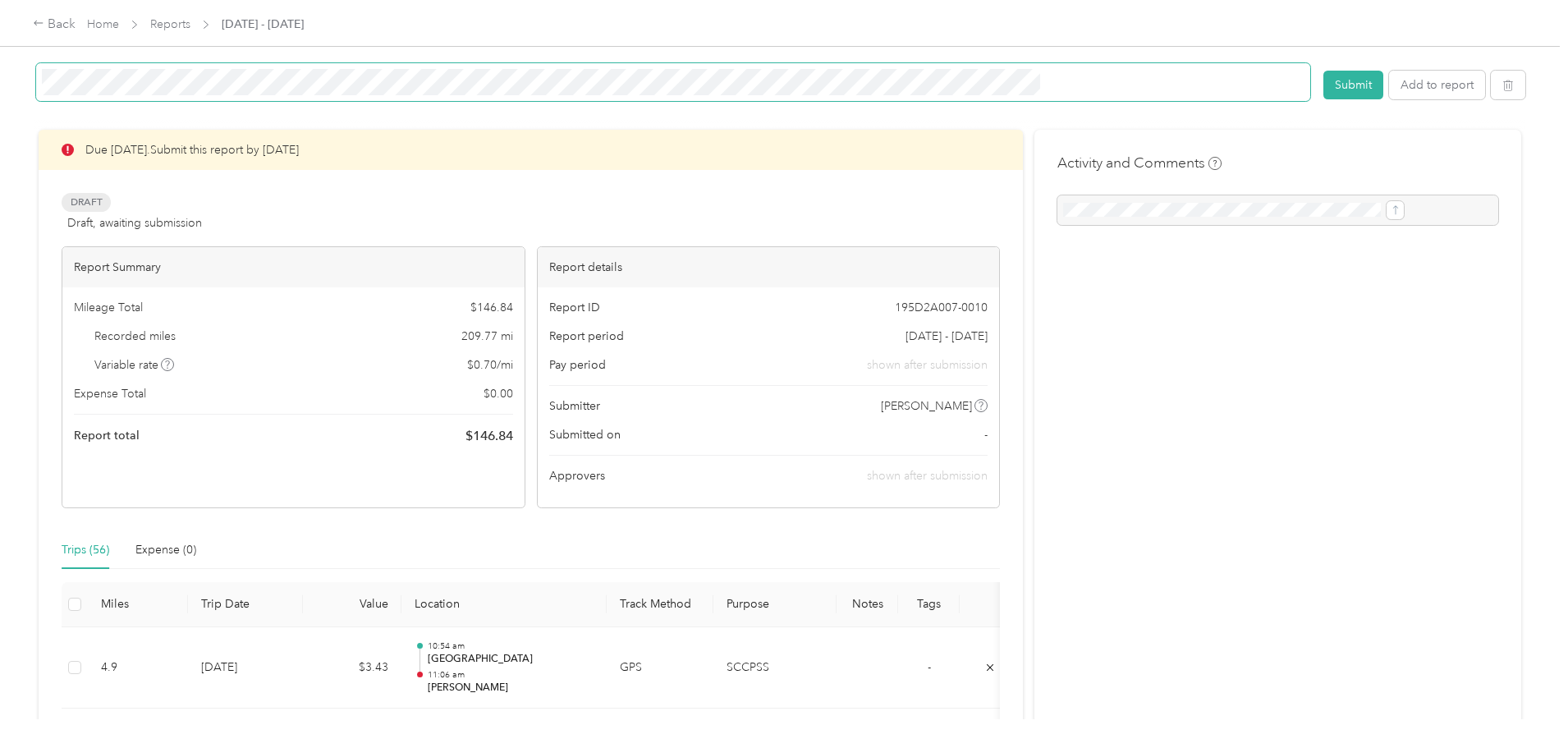
click at [169, 72] on span at bounding box center [674, 82] width 1275 height 38
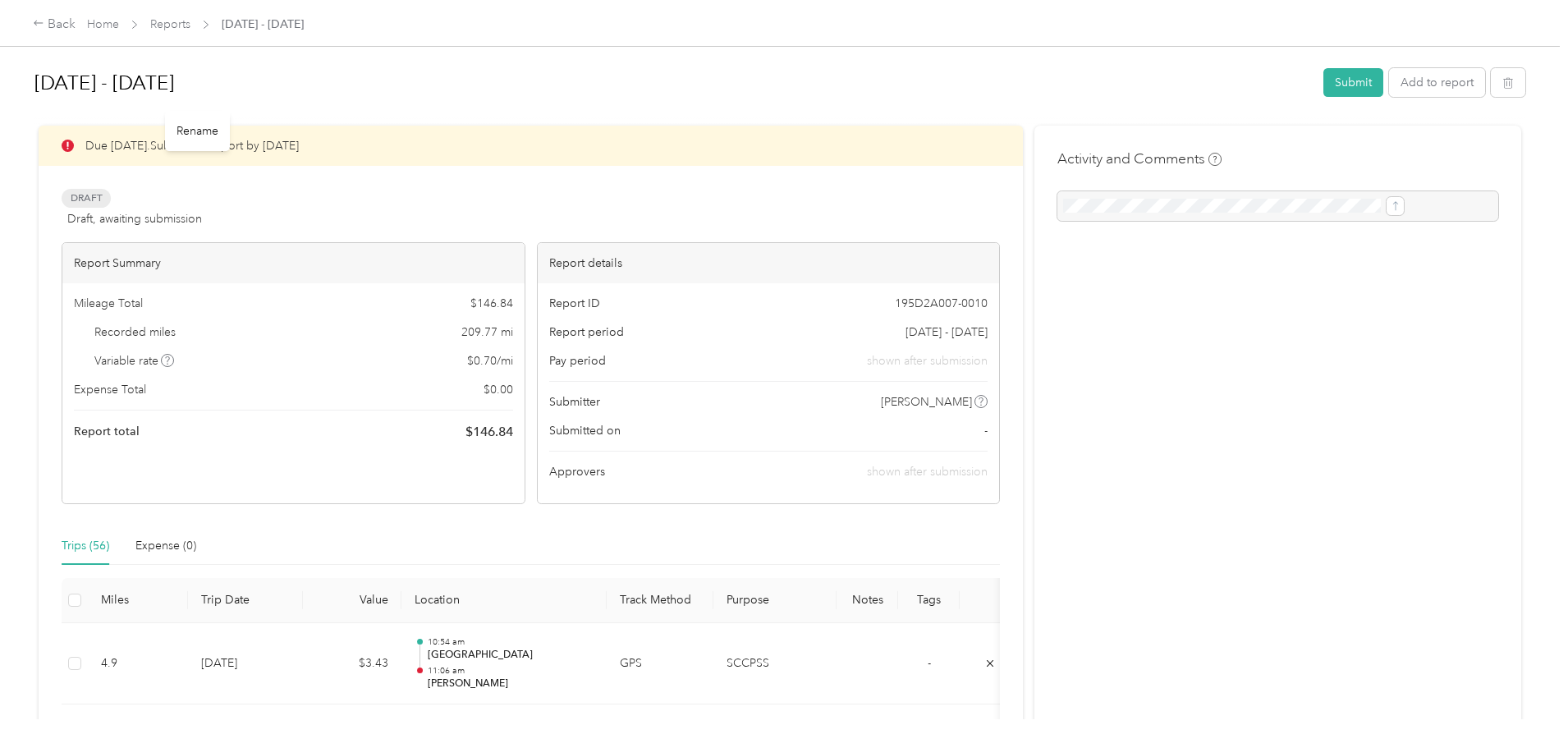
click at [169, 72] on div "Sep 1 - 30, 2025" at bounding box center [674, 82] width 1275 height 39
click at [1324, 93] on button "Submit" at bounding box center [1354, 85] width 60 height 29
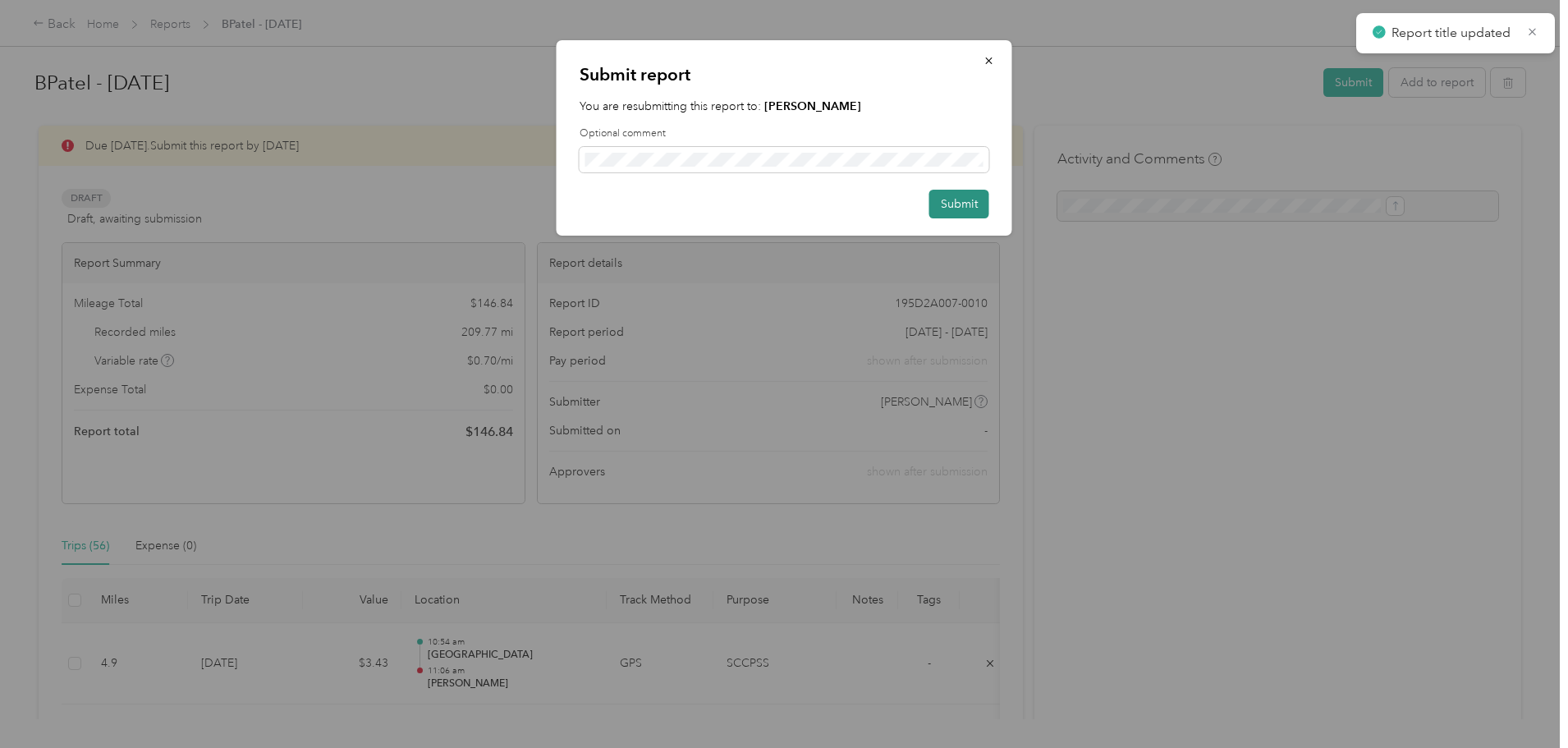
click at [941, 206] on button "Submit" at bounding box center [959, 204] width 60 height 29
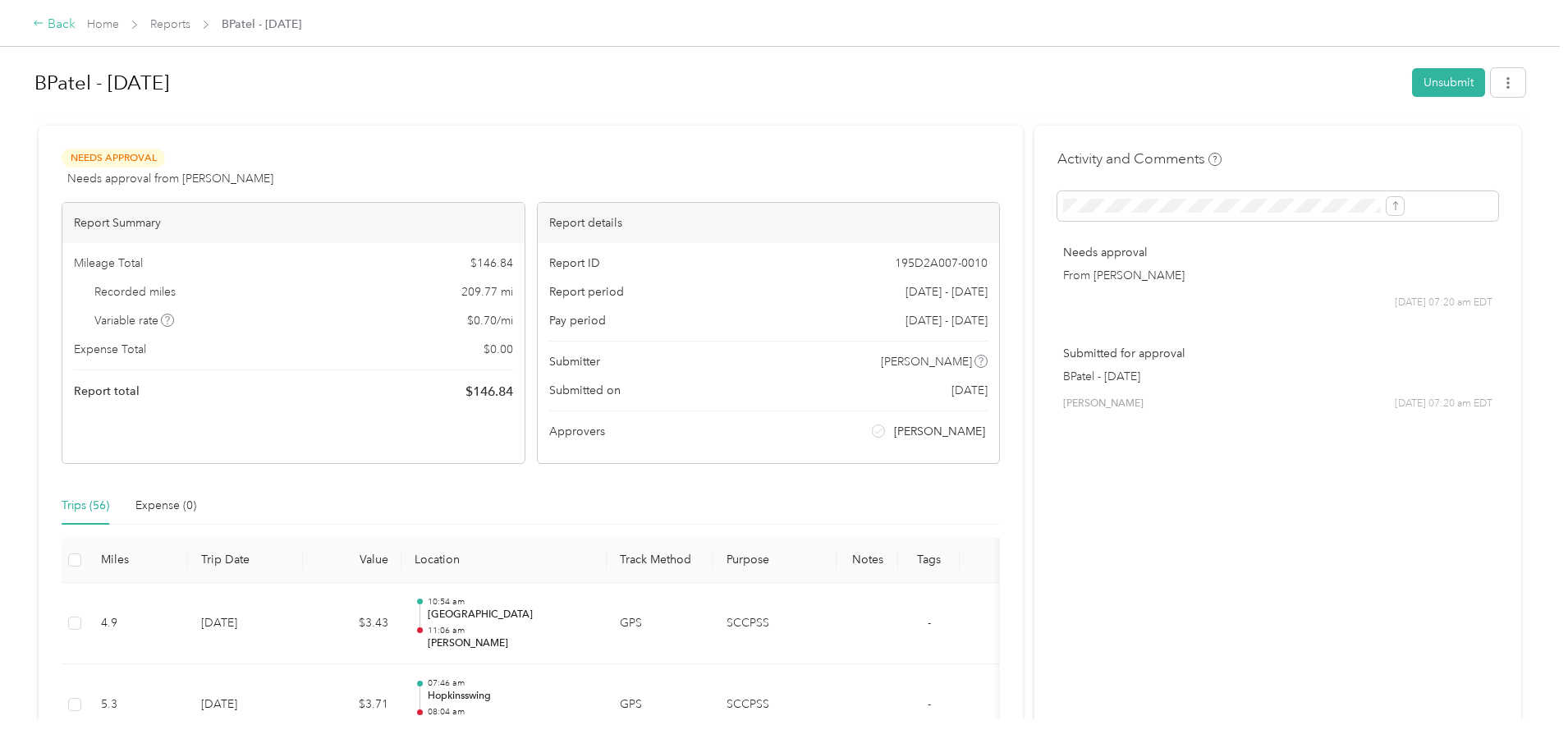
click at [76, 32] on div "Back" at bounding box center [54, 24] width 43 height 20
